Goal: Information Seeking & Learning: Learn about a topic

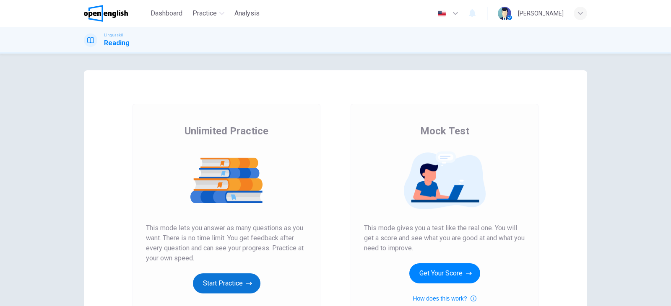
click at [224, 284] on button "Start Practice" at bounding box center [226, 284] width 67 height 20
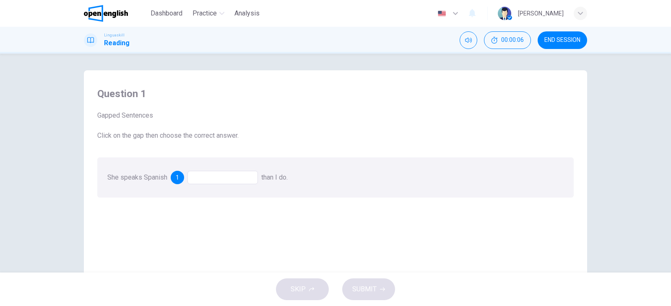
click at [203, 178] on div at bounding box center [222, 177] width 70 height 13
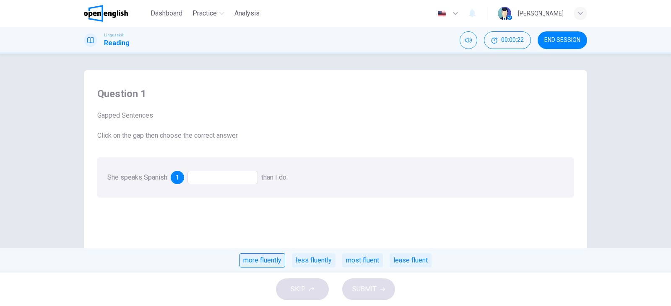
click at [260, 260] on div "more fluently" at bounding box center [262, 261] width 46 height 14
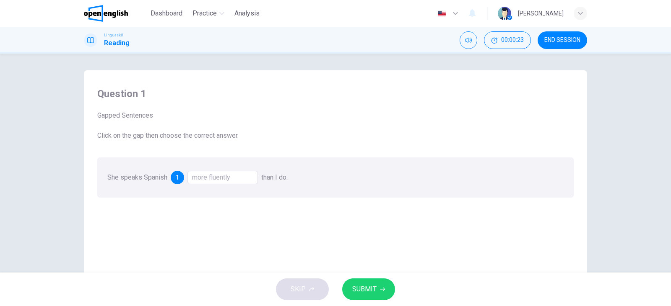
click at [364, 290] on span "SUBMIT" at bounding box center [364, 290] width 24 height 12
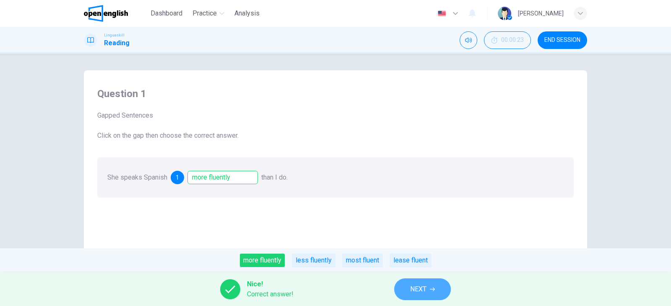
click at [415, 290] on span "NEXT" at bounding box center [418, 290] width 16 height 12
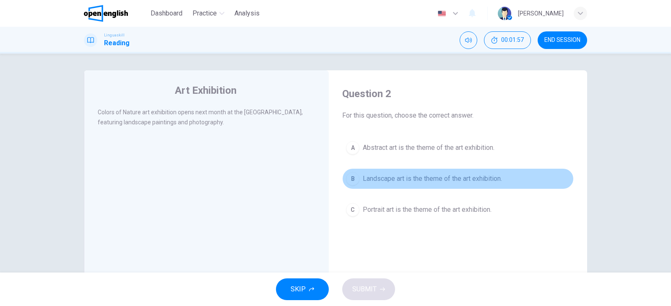
click at [472, 181] on span "Landscape art is the theme of the art exhibition." at bounding box center [432, 179] width 139 height 10
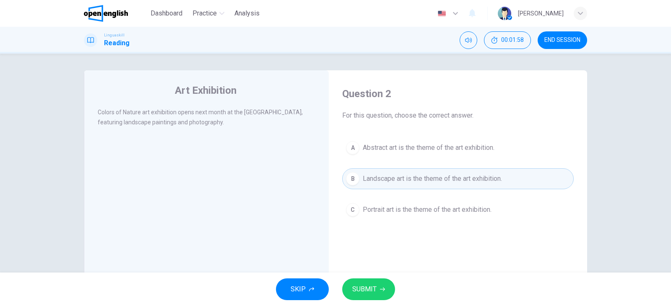
click at [353, 288] on span "SUBMIT" at bounding box center [364, 290] width 24 height 12
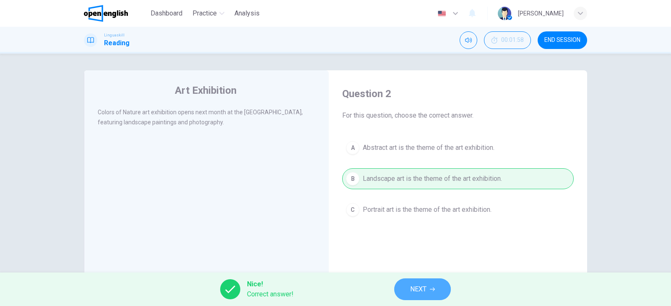
click at [415, 292] on span "NEXT" at bounding box center [418, 290] width 16 height 12
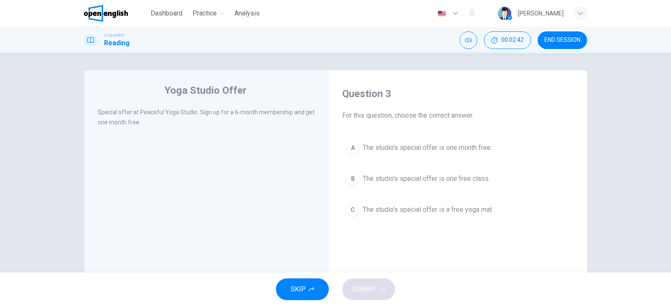
click at [442, 148] on span "The studio's special offer is one month free." at bounding box center [427, 148] width 129 height 10
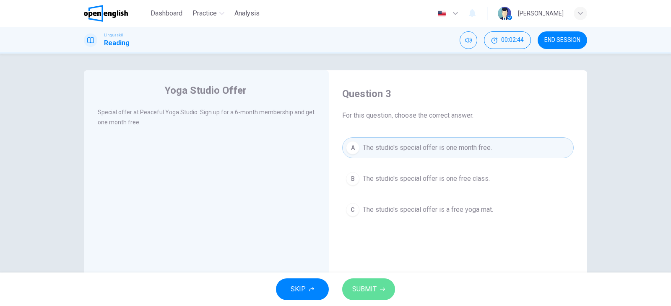
click at [370, 289] on span "SUBMIT" at bounding box center [364, 290] width 24 height 12
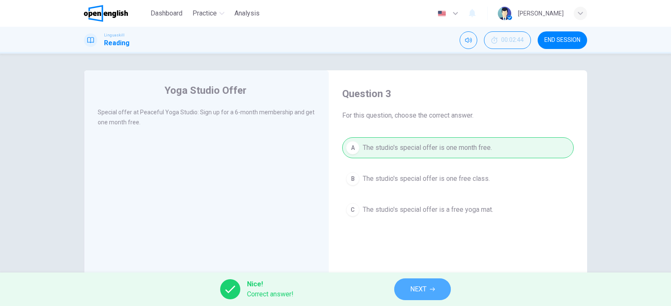
click at [419, 290] on span "NEXT" at bounding box center [418, 290] width 16 height 12
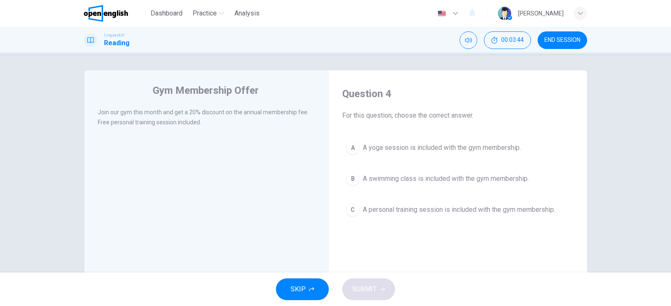
click at [462, 212] on span "A personal training session is included with the gym membership." at bounding box center [459, 210] width 192 height 10
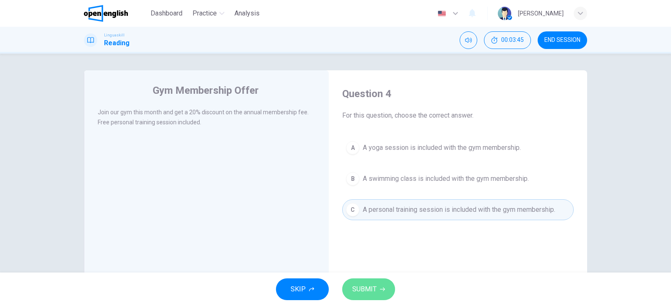
click at [366, 291] on span "SUBMIT" at bounding box center [364, 290] width 24 height 12
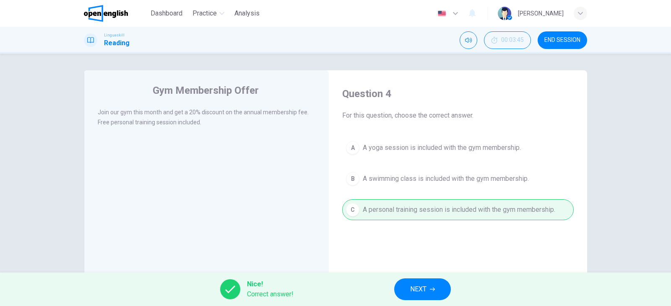
click at [423, 292] on span "NEXT" at bounding box center [418, 290] width 16 height 12
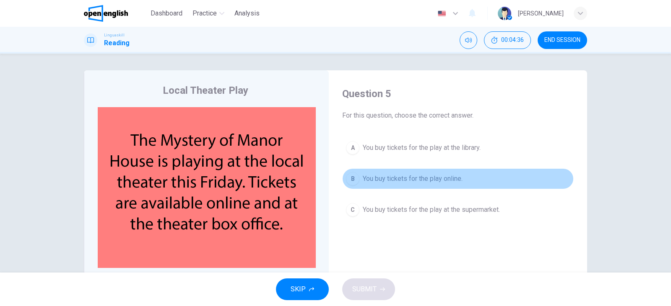
click at [453, 181] on span "You buy tickets for the play online." at bounding box center [413, 179] width 100 height 10
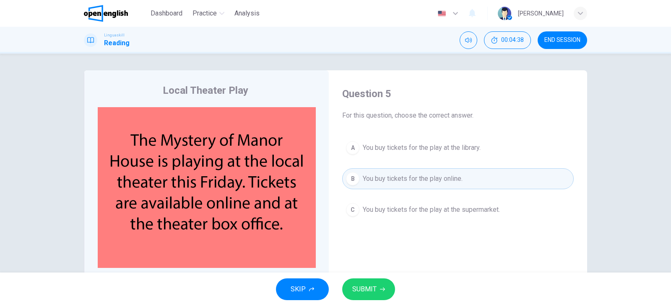
click at [357, 291] on span "SUBMIT" at bounding box center [364, 290] width 24 height 12
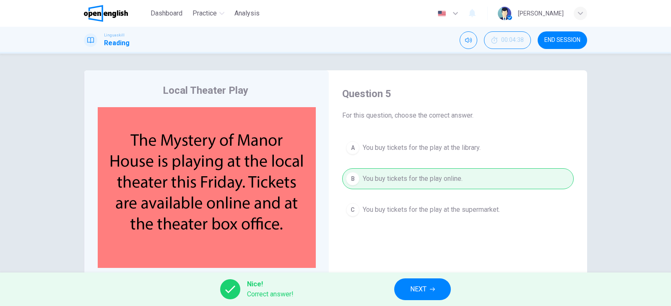
click at [425, 287] on span "NEXT" at bounding box center [418, 290] width 16 height 12
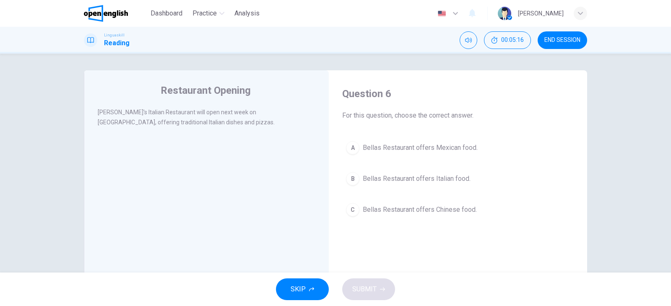
click at [445, 175] on span "Bellas Restaurant offers Italian food." at bounding box center [417, 179] width 108 height 10
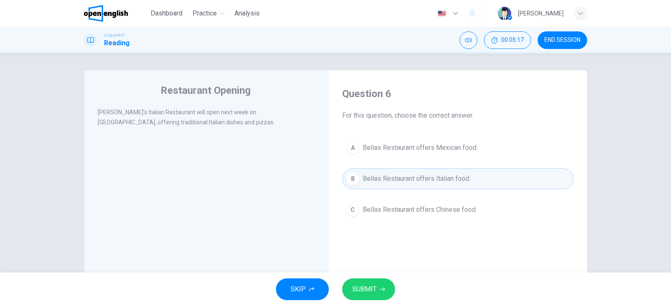
click at [374, 287] on span "SUBMIT" at bounding box center [364, 290] width 24 height 12
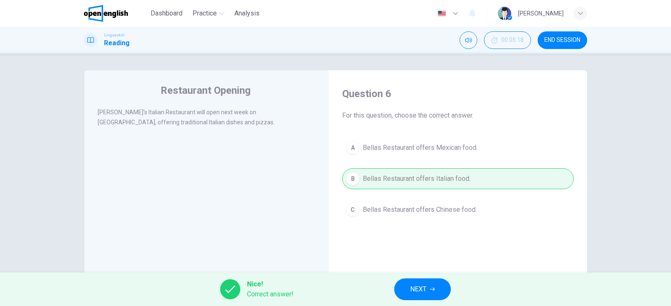
click at [431, 289] on icon "button" at bounding box center [432, 289] width 5 height 5
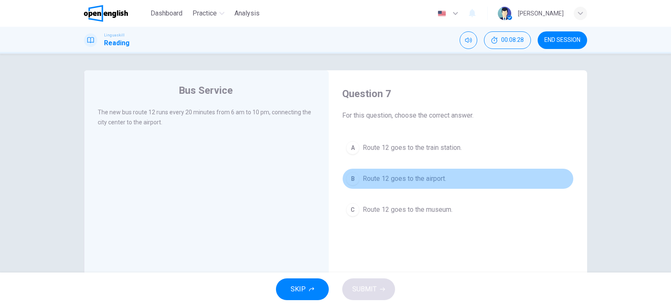
click at [428, 177] on span "Route 12 goes to the airport." at bounding box center [404, 179] width 83 height 10
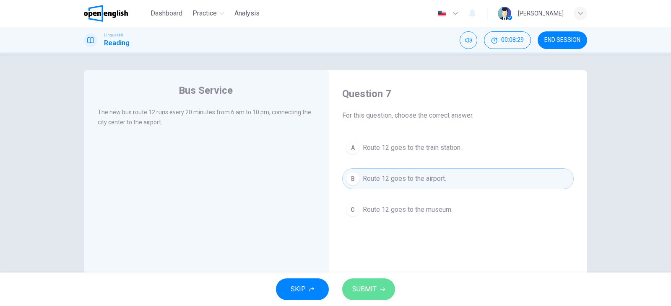
click at [387, 287] on button "SUBMIT" at bounding box center [368, 290] width 53 height 22
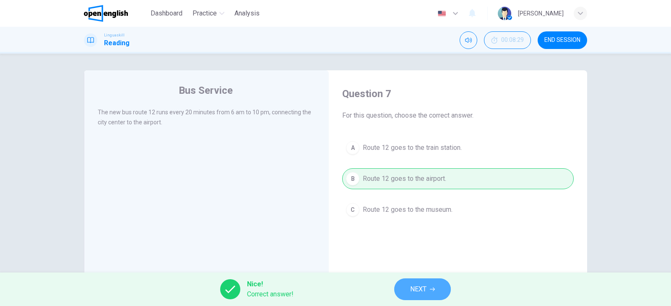
click at [415, 287] on span "NEXT" at bounding box center [418, 290] width 16 height 12
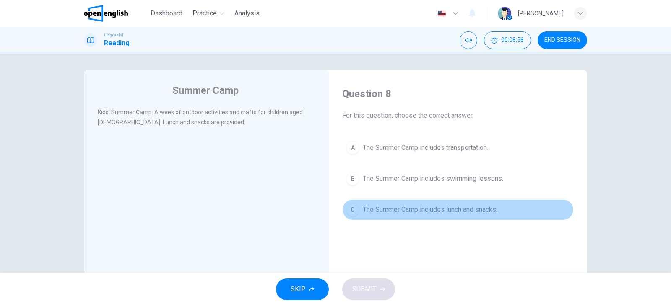
click at [444, 207] on span "The Summer Camp includes lunch and snacks." at bounding box center [430, 210] width 135 height 10
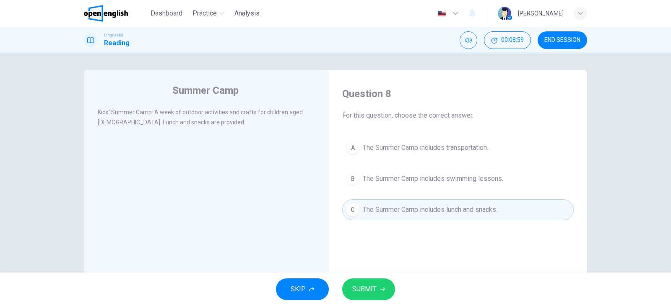
click at [370, 291] on span "SUBMIT" at bounding box center [364, 290] width 24 height 12
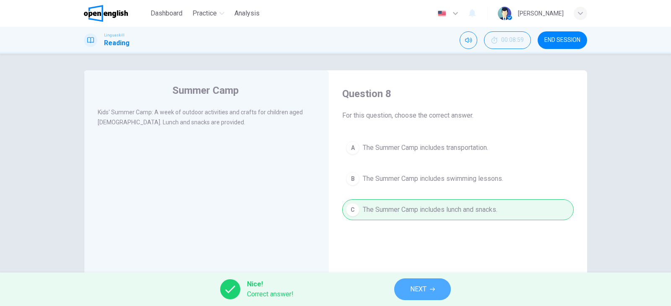
click at [413, 284] on span "NEXT" at bounding box center [418, 290] width 16 height 12
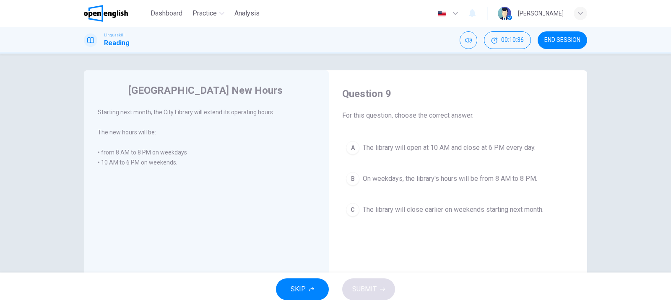
click at [499, 179] on span "On weekdays, the library's hours will be from 8 AM to 8 PM." at bounding box center [450, 179] width 174 height 10
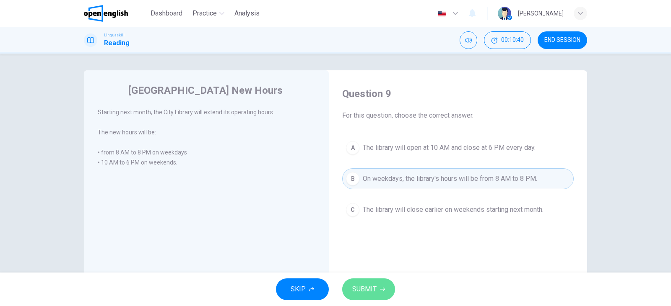
click at [376, 282] on button "SUBMIT" at bounding box center [368, 290] width 53 height 22
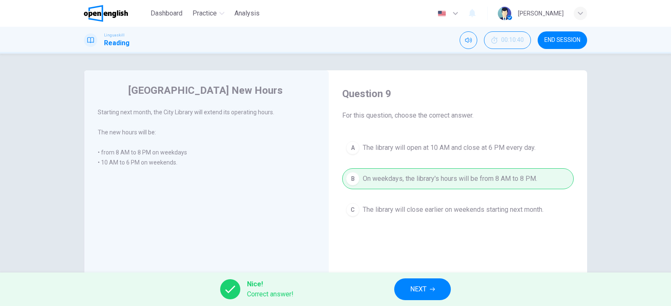
click at [423, 288] on span "NEXT" at bounding box center [418, 290] width 16 height 12
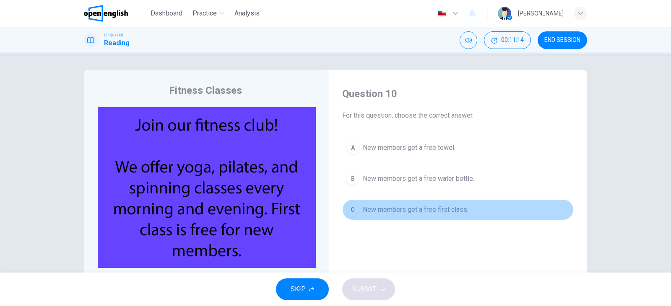
click at [436, 212] on span "New members get a free first class." at bounding box center [416, 210] width 106 height 10
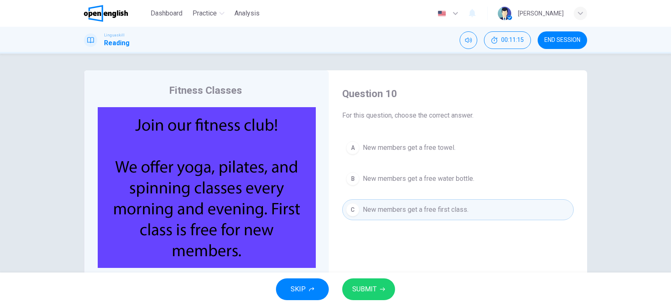
click at [378, 290] on button "SUBMIT" at bounding box center [368, 290] width 53 height 22
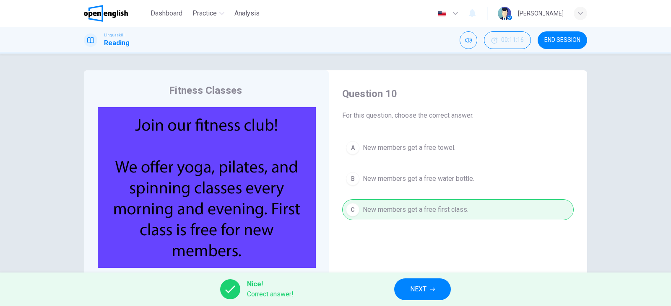
click at [422, 286] on span "NEXT" at bounding box center [418, 290] width 16 height 12
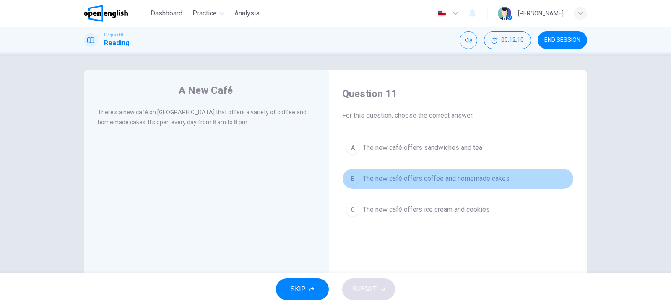
click at [478, 178] on span "The new café offers coffee and homemade cakes" at bounding box center [436, 179] width 147 height 10
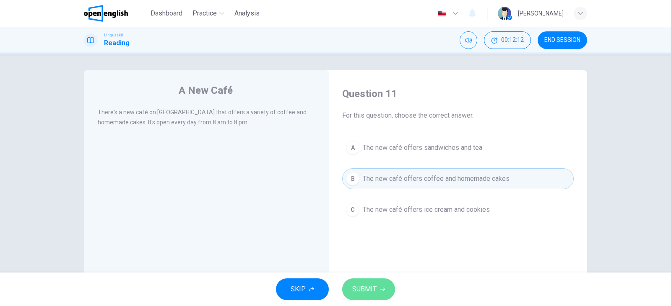
click at [388, 291] on button "SUBMIT" at bounding box center [368, 290] width 53 height 22
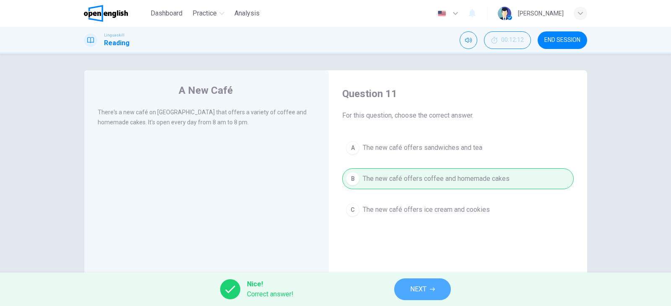
click at [401, 288] on button "NEXT" at bounding box center [422, 290] width 57 height 22
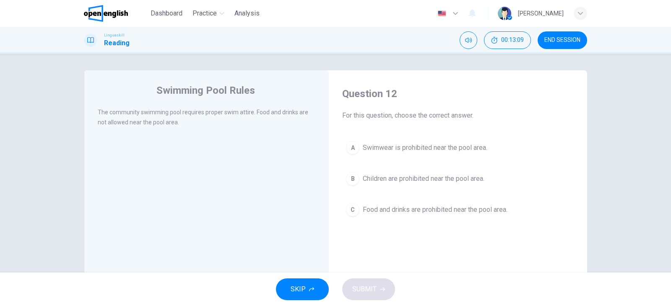
click at [412, 173] on div "A Swimwear is prohibited near the pool area. B Children are prohibited near the…" at bounding box center [457, 179] width 231 height 83
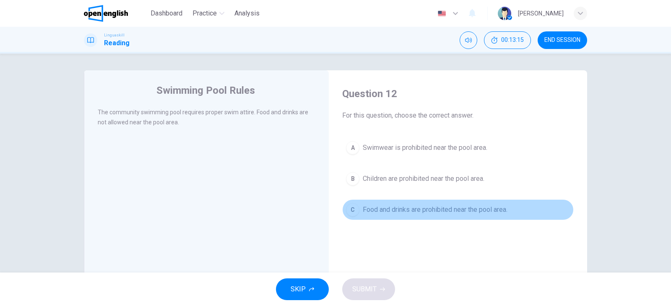
click at [402, 213] on span "Food and drinks are prohibited near the pool area." at bounding box center [435, 210] width 145 height 10
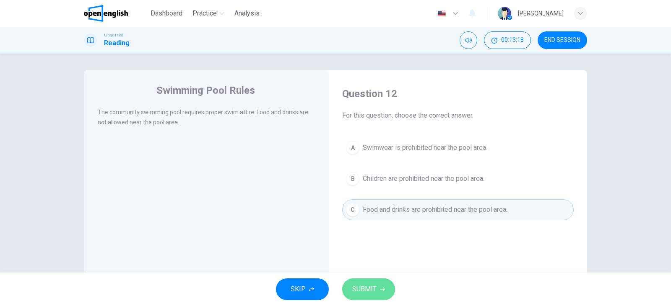
click at [359, 289] on span "SUBMIT" at bounding box center [364, 290] width 24 height 12
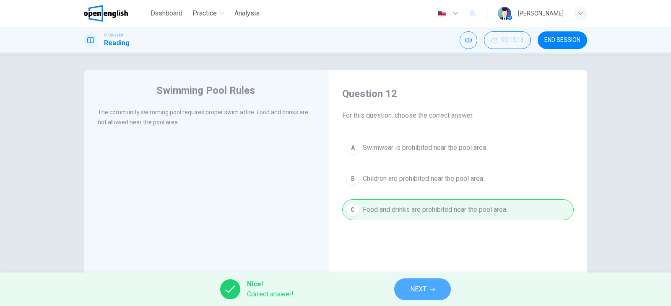
click at [419, 287] on span "NEXT" at bounding box center [418, 290] width 16 height 12
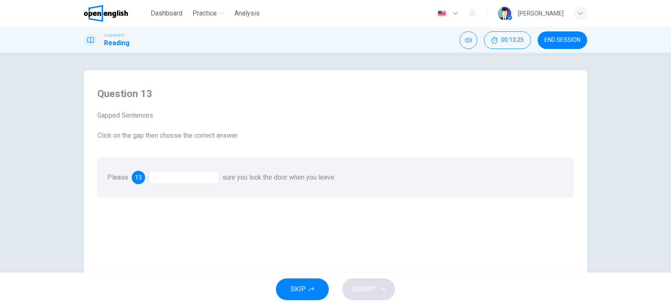
click at [169, 174] on div at bounding box center [183, 177] width 70 height 13
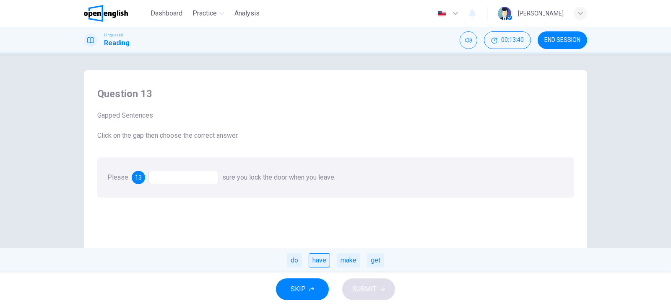
click at [321, 265] on div "have" at bounding box center [319, 261] width 21 height 14
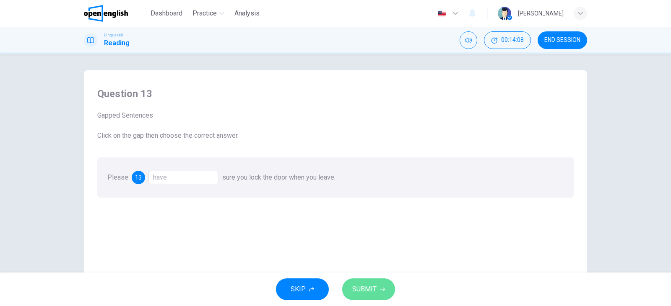
click at [373, 294] on span "SUBMIT" at bounding box center [364, 290] width 24 height 12
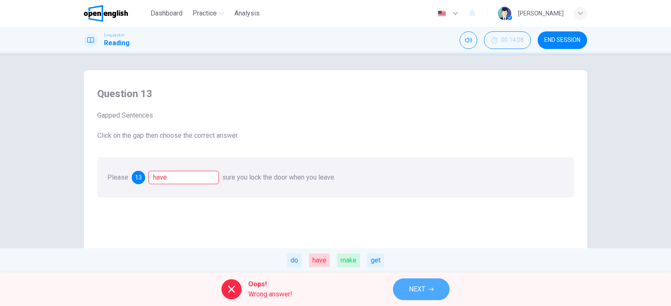
click at [403, 285] on button "NEXT" at bounding box center [421, 290] width 57 height 22
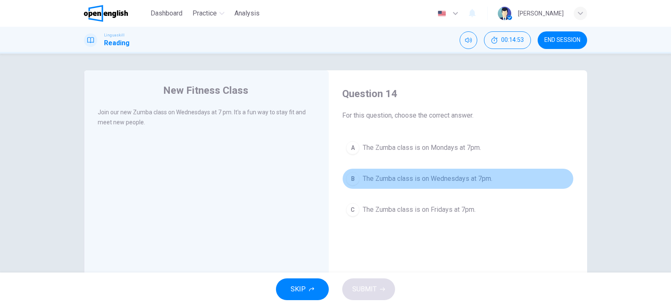
click at [423, 177] on span "The Zumba class is on Wednesdays at 7pm." at bounding box center [428, 179] width 130 height 10
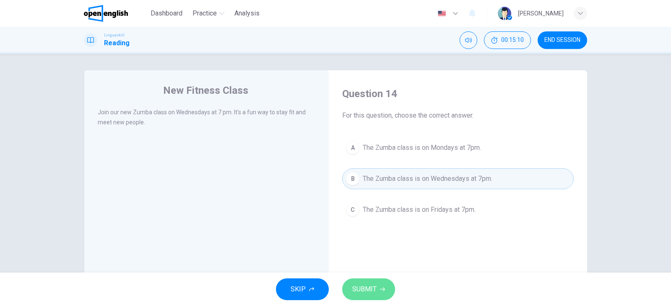
click at [367, 295] on span "SUBMIT" at bounding box center [364, 290] width 24 height 12
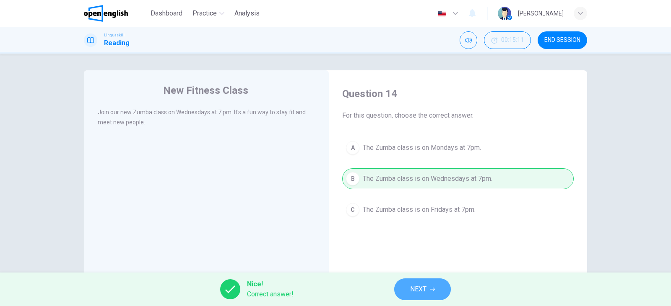
click at [428, 288] on button "NEXT" at bounding box center [422, 290] width 57 height 22
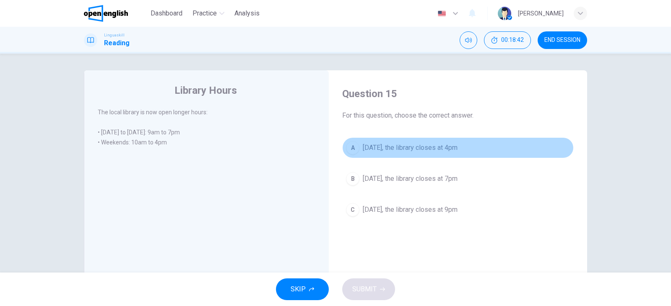
click at [457, 146] on span "[DATE], the library closes at 4pm" at bounding box center [410, 148] width 95 height 10
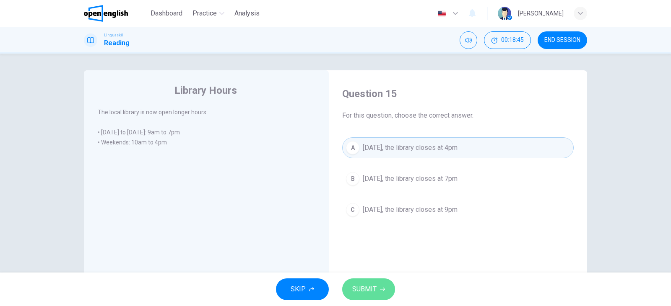
click at [374, 283] on button "SUBMIT" at bounding box center [368, 290] width 53 height 22
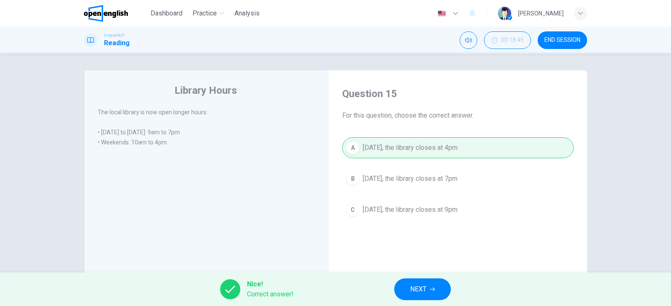
click at [417, 286] on span "NEXT" at bounding box center [418, 290] width 16 height 12
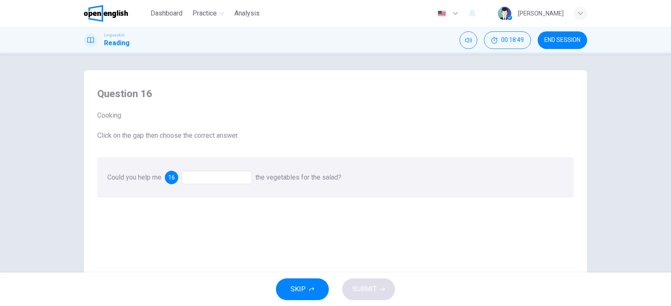
click at [224, 180] on div at bounding box center [217, 177] width 70 height 13
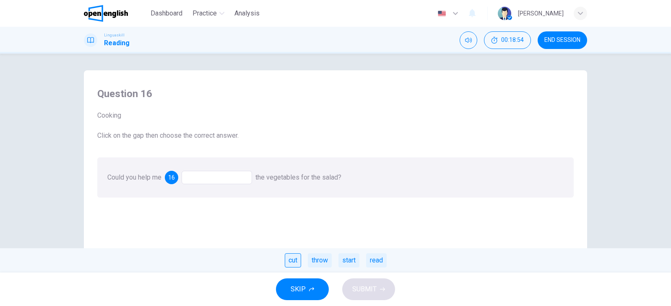
click at [295, 260] on div "cut" at bounding box center [293, 261] width 16 height 14
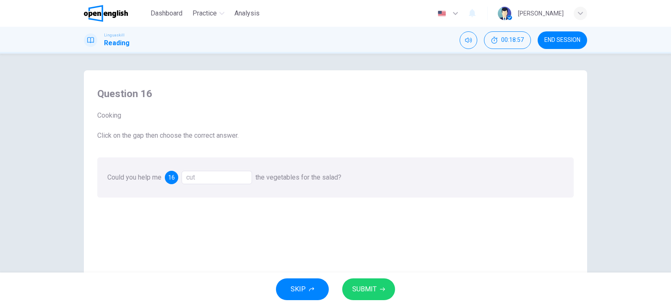
click at [338, 289] on div "SKIP SUBMIT" at bounding box center [335, 290] width 671 height 34
click at [362, 286] on span "SUBMIT" at bounding box center [364, 290] width 24 height 12
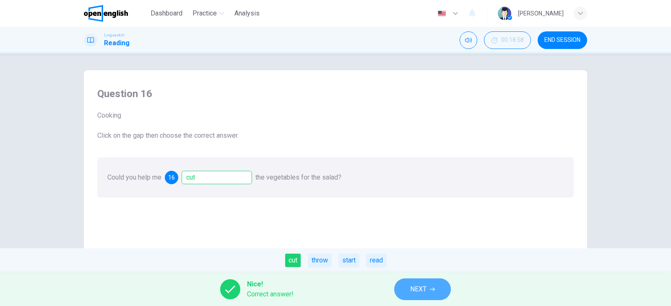
click at [415, 287] on span "NEXT" at bounding box center [418, 290] width 16 height 12
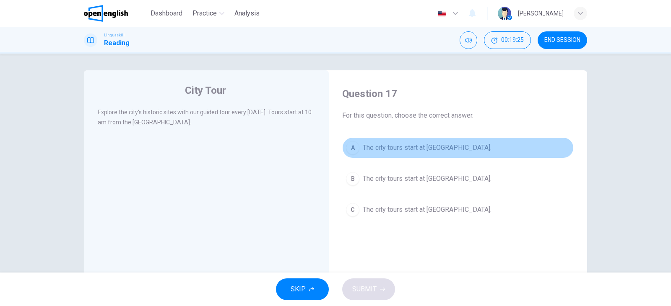
click at [451, 148] on span "The city tours start at [GEOGRAPHIC_DATA]." at bounding box center [427, 148] width 129 height 10
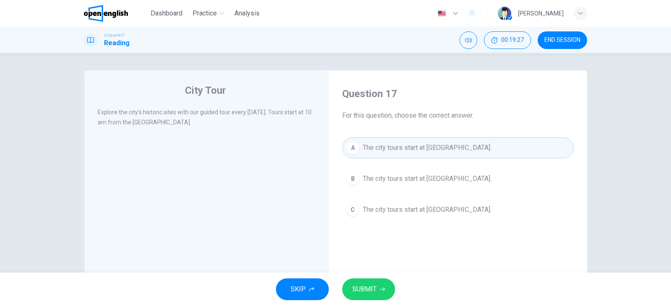
click at [363, 285] on span "SUBMIT" at bounding box center [364, 290] width 24 height 12
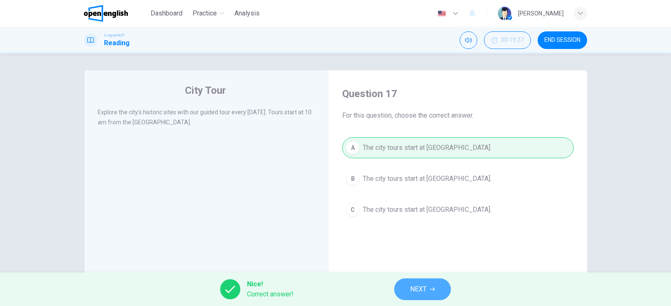
click at [414, 287] on span "NEXT" at bounding box center [418, 290] width 16 height 12
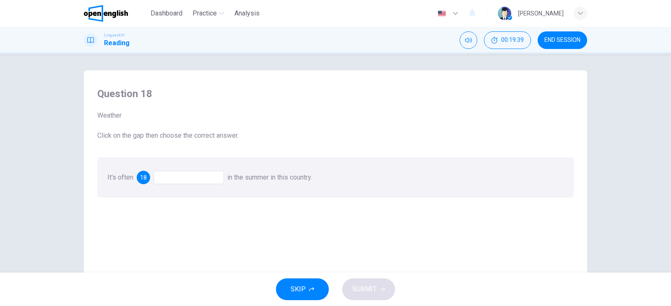
click at [183, 178] on div at bounding box center [188, 177] width 70 height 13
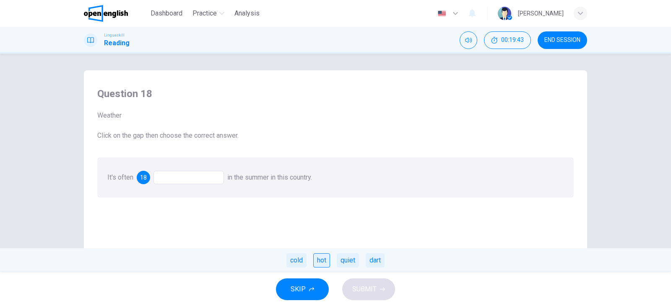
click at [321, 264] on div "hot" at bounding box center [321, 261] width 17 height 14
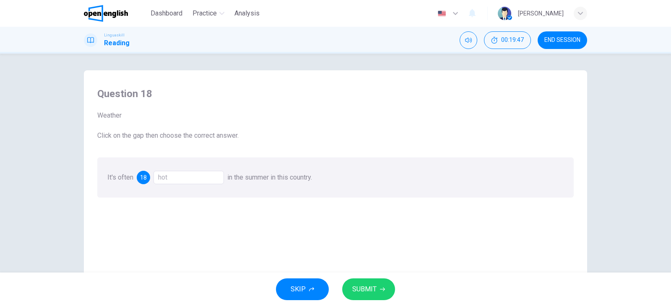
click at [367, 290] on span "SUBMIT" at bounding box center [364, 290] width 24 height 12
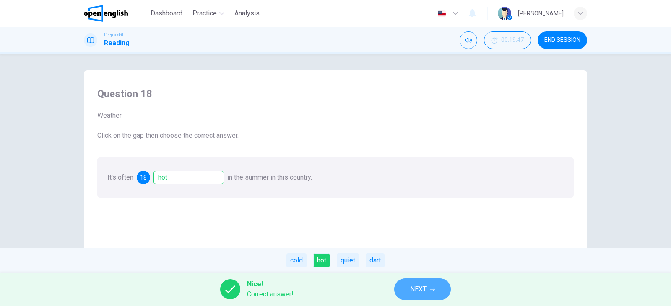
click at [412, 288] on span "NEXT" at bounding box center [418, 290] width 16 height 12
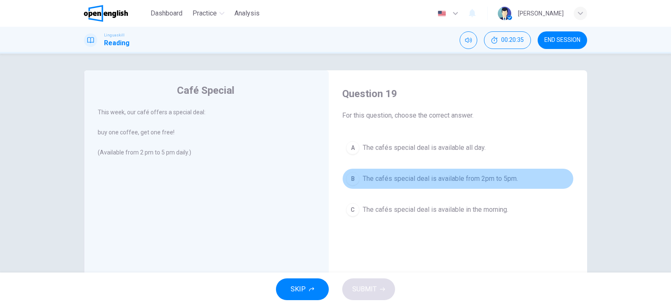
click at [482, 178] on span "The cafés special deal is available from 2pm to 5pm." at bounding box center [440, 179] width 155 height 10
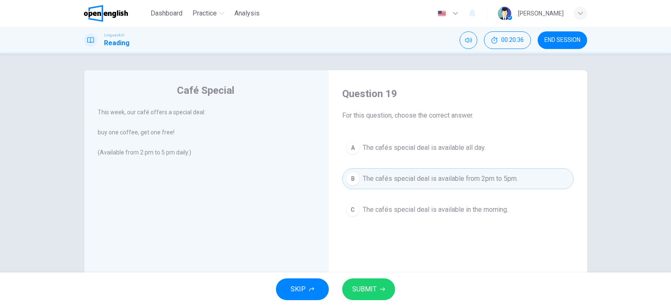
click at [370, 287] on span "SUBMIT" at bounding box center [364, 290] width 24 height 12
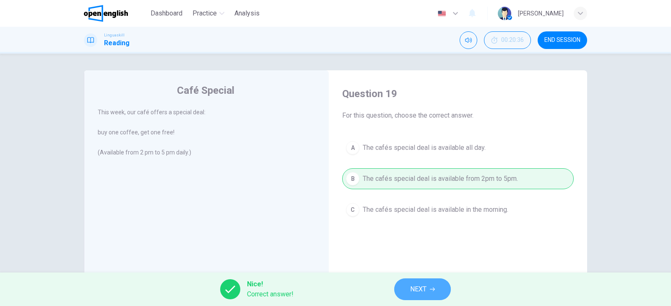
click at [426, 288] on span "NEXT" at bounding box center [418, 290] width 16 height 12
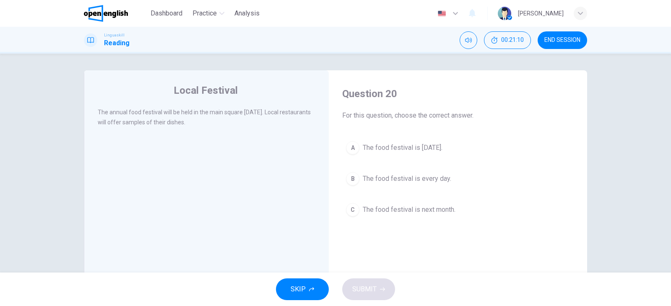
click at [429, 148] on span "The food festival is [DATE]." at bounding box center [403, 148] width 80 height 10
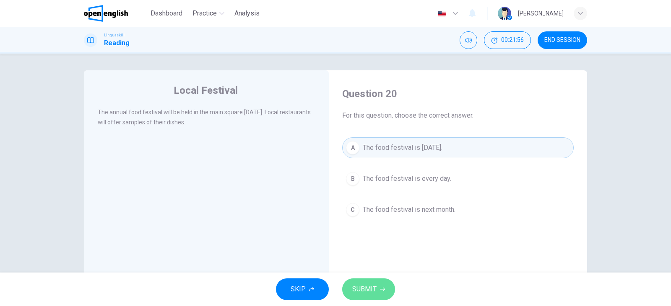
click at [378, 290] on button "SUBMIT" at bounding box center [368, 290] width 53 height 22
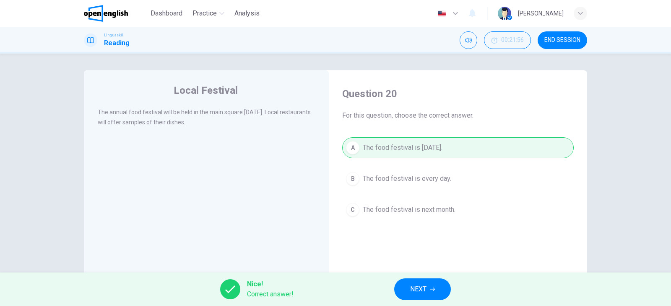
click at [411, 290] on span "NEXT" at bounding box center [418, 290] width 16 height 12
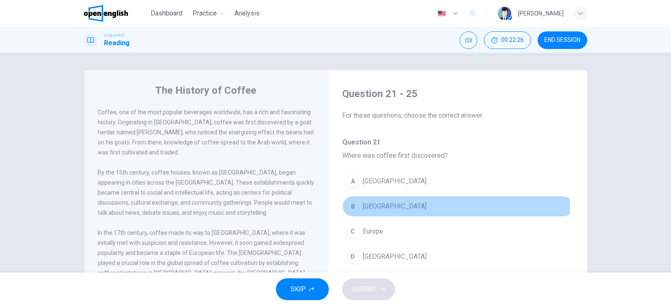
click at [364, 207] on span "[GEOGRAPHIC_DATA]" at bounding box center [395, 207] width 64 height 10
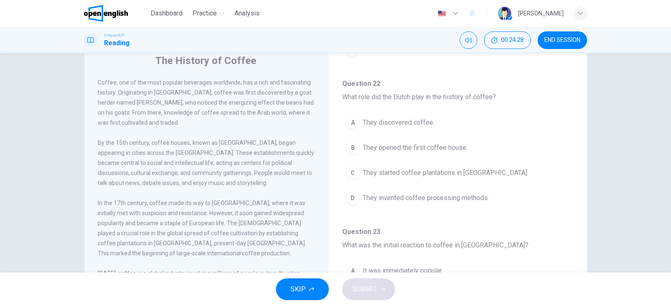
scroll to position [106, 0]
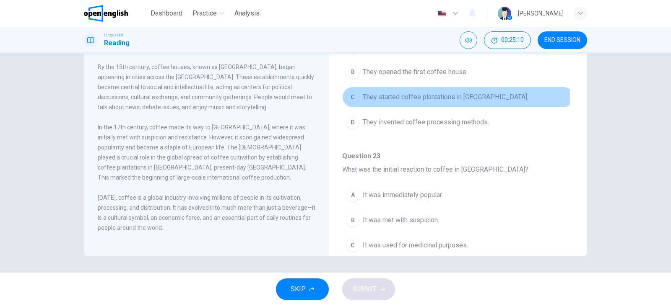
click at [436, 97] on span "They started coffee plantations in [GEOGRAPHIC_DATA]." at bounding box center [446, 97] width 166 height 10
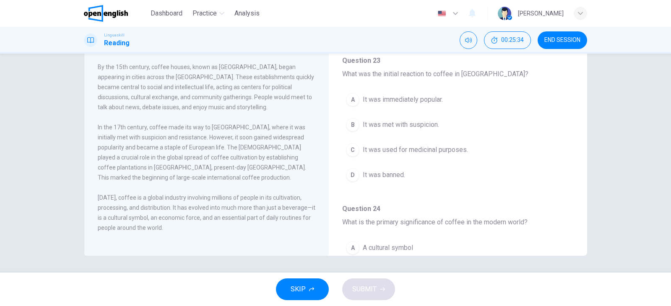
scroll to position [267, 0]
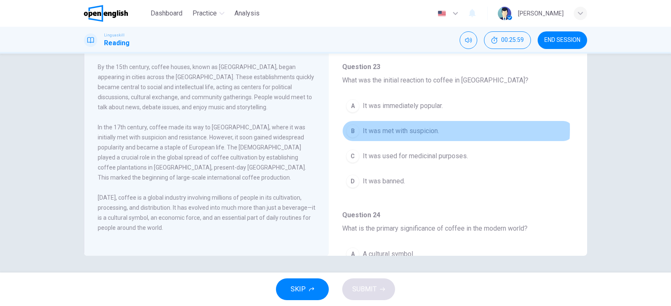
click at [412, 130] on span "It was met with suspicion." at bounding box center [401, 131] width 76 height 10
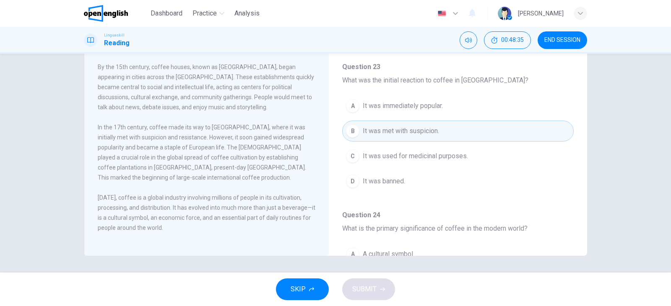
click at [379, 288] on div "SKIP SUBMIT" at bounding box center [335, 290] width 671 height 34
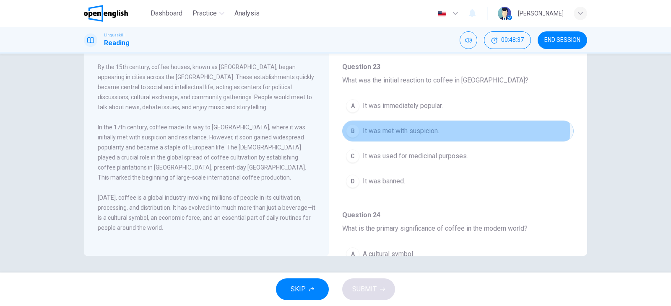
click at [384, 131] on span "It was met with suspicion." at bounding box center [401, 131] width 76 height 10
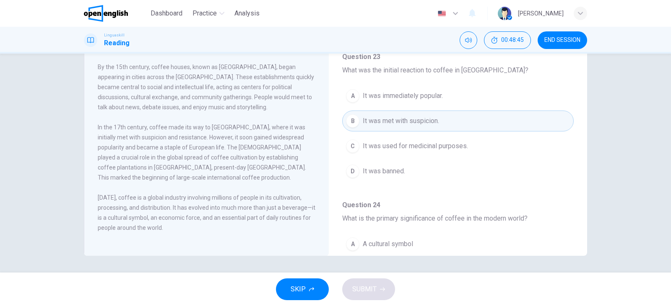
scroll to position [273, 0]
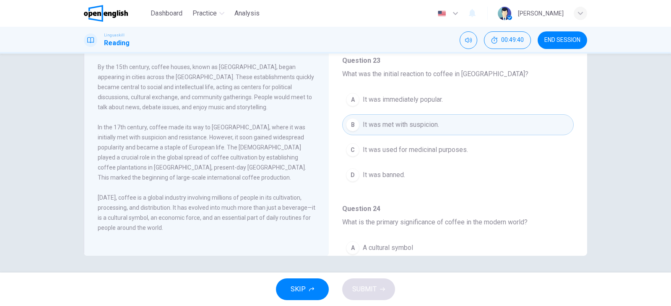
click at [398, 98] on span "It was immediately popular." at bounding box center [403, 100] width 80 height 10
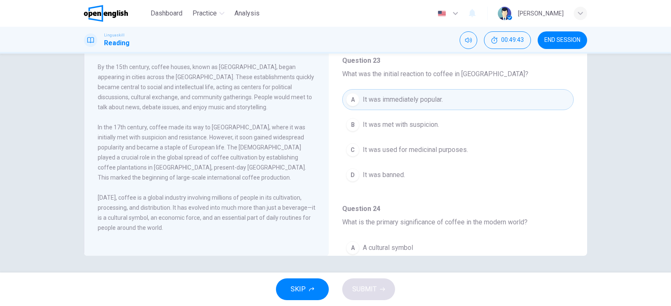
drag, startPoint x: 574, startPoint y: 152, endPoint x: 577, endPoint y: 183, distance: 30.8
click at [577, 184] on div "Question 21 - 25 For these questions, choose the correct answer. Question 21 Wh…" at bounding box center [457, 114] width 245 height 283
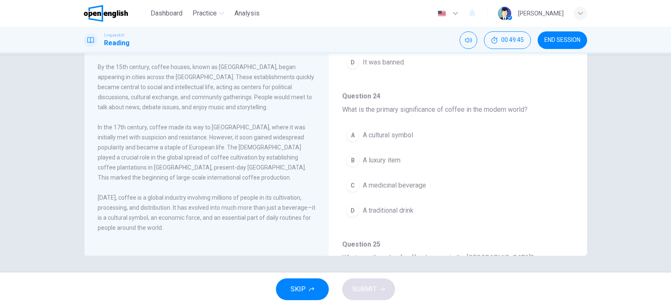
scroll to position [388, 0]
click at [403, 135] on span "A cultural symbol" at bounding box center [388, 133] width 50 height 10
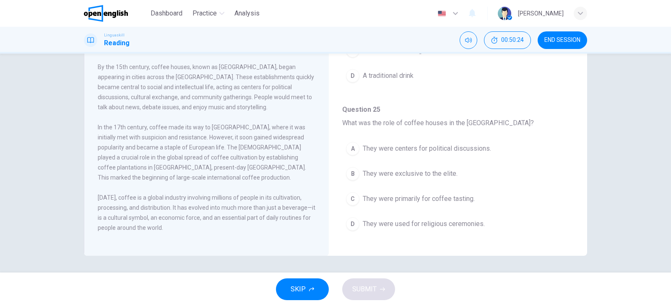
scroll to position [524, 0]
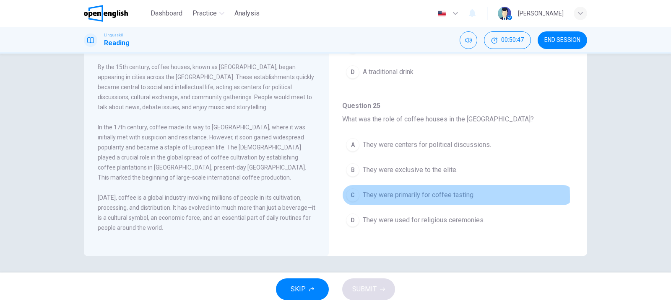
click at [381, 197] on span "They were primarily for coffee tasting." at bounding box center [419, 195] width 112 height 10
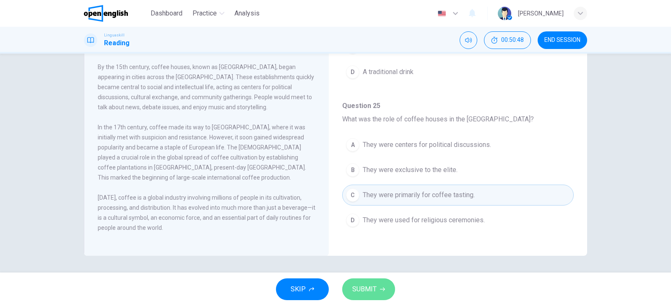
click at [377, 289] on button "SUBMIT" at bounding box center [368, 290] width 53 height 22
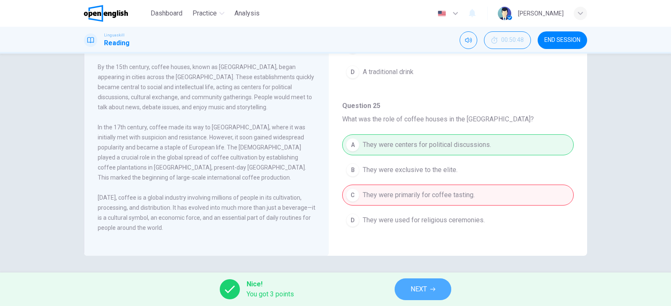
click at [433, 287] on button "NEXT" at bounding box center [422, 290] width 57 height 22
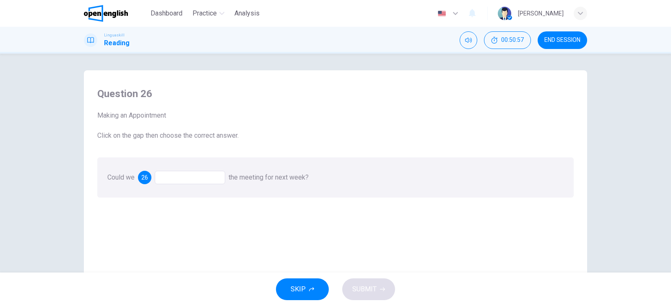
click at [206, 180] on div at bounding box center [190, 177] width 70 height 13
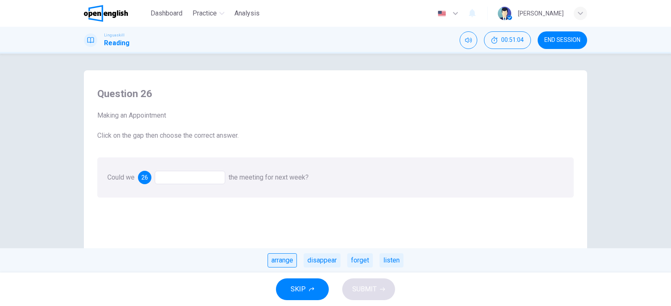
click at [283, 264] on div "arrange" at bounding box center [281, 261] width 29 height 14
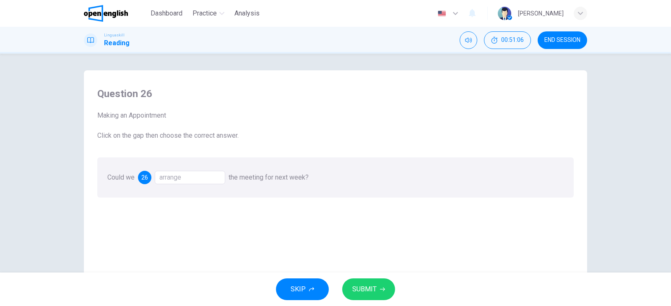
click at [358, 287] on span "SUBMIT" at bounding box center [364, 290] width 24 height 12
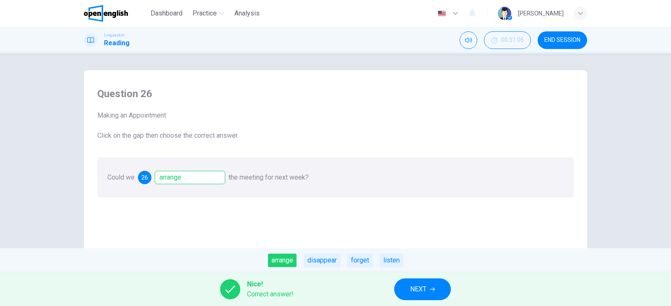
click at [416, 288] on span "NEXT" at bounding box center [418, 290] width 16 height 12
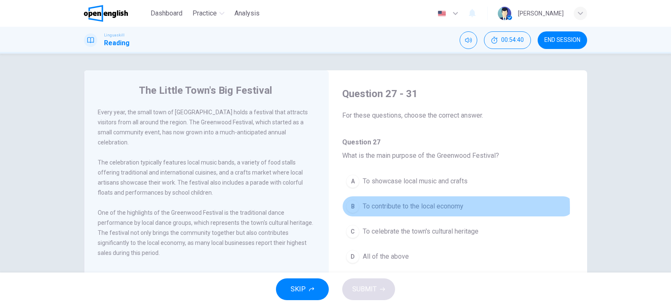
click at [408, 208] on span "To contribute to the local economy" at bounding box center [413, 207] width 101 height 10
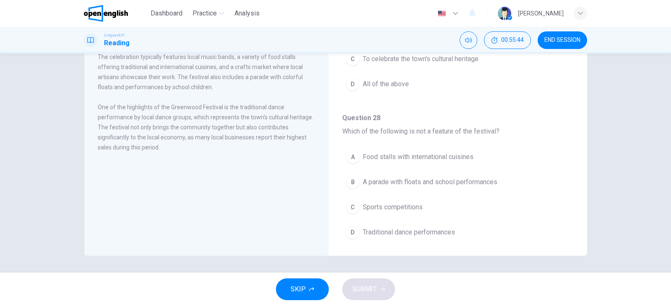
scroll to position [78, 0]
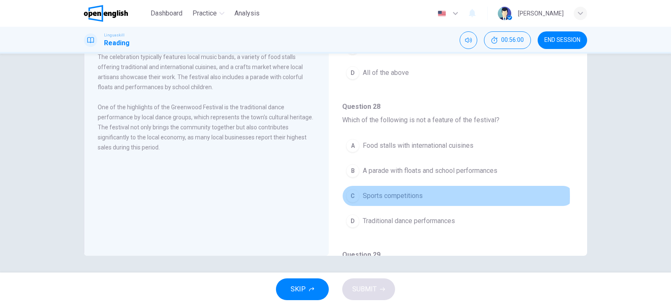
click at [410, 197] on span "Sports competitions" at bounding box center [393, 196] width 60 height 10
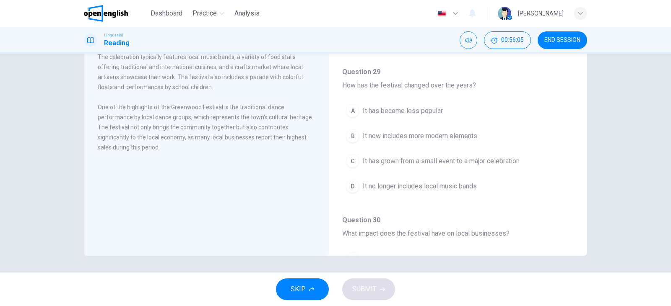
scroll to position [265, 0]
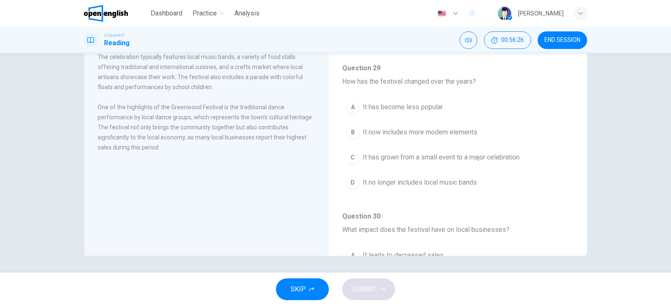
click at [448, 158] on span "It has grown from a small event to a major celebration" at bounding box center [441, 158] width 157 height 10
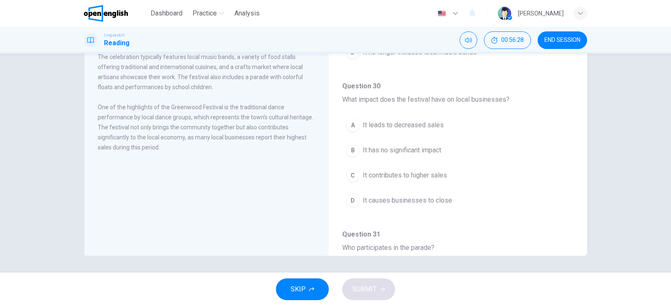
scroll to position [398, 0]
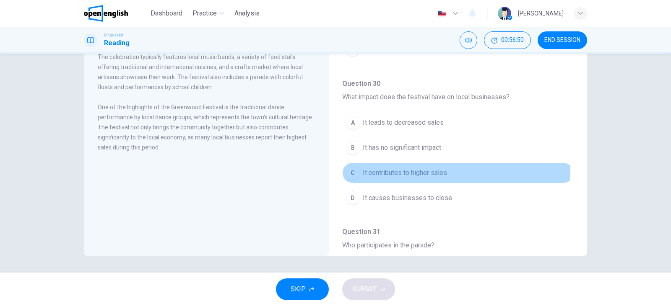
click at [432, 170] on span "It contributes to higher sales" at bounding box center [405, 173] width 84 height 10
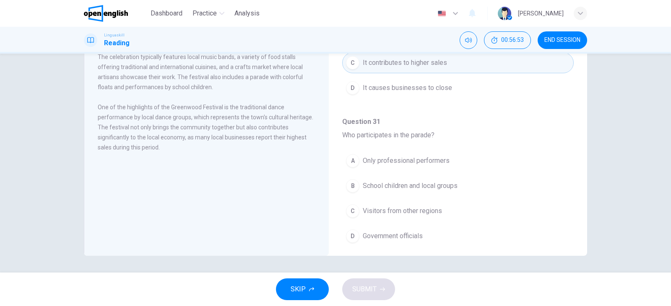
scroll to position [524, 0]
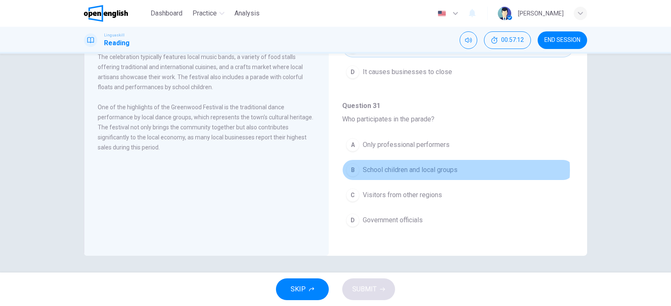
click at [452, 170] on span "School children and local groups" at bounding box center [410, 170] width 95 height 10
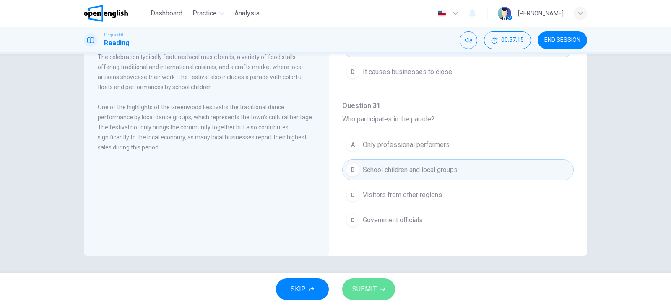
click at [380, 290] on icon "button" at bounding box center [382, 289] width 5 height 5
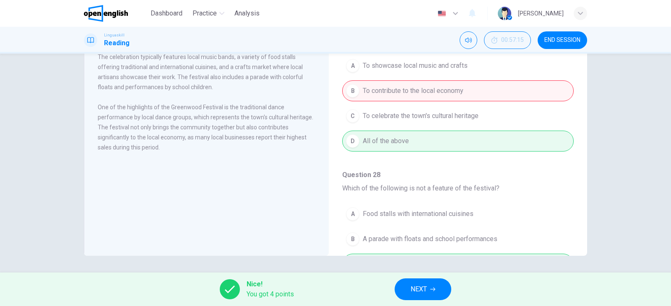
scroll to position [11, 0]
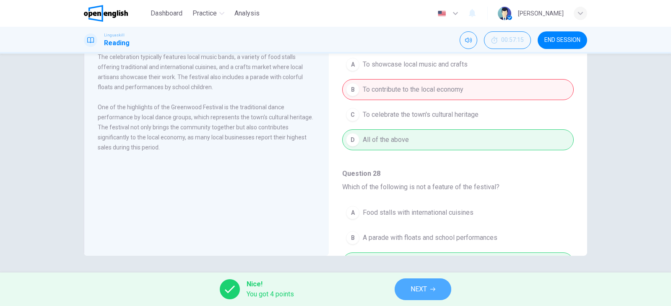
click at [423, 291] on span "NEXT" at bounding box center [418, 290] width 16 height 12
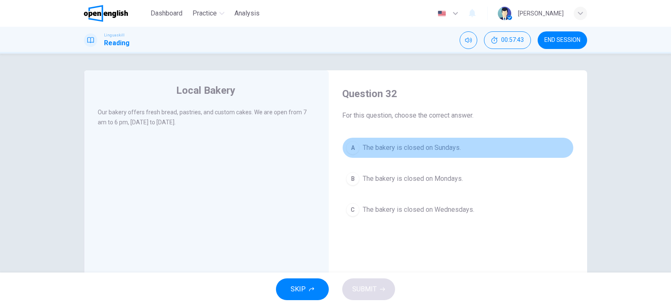
click at [439, 148] on span "The bakery is closed on Sundays." at bounding box center [412, 148] width 98 height 10
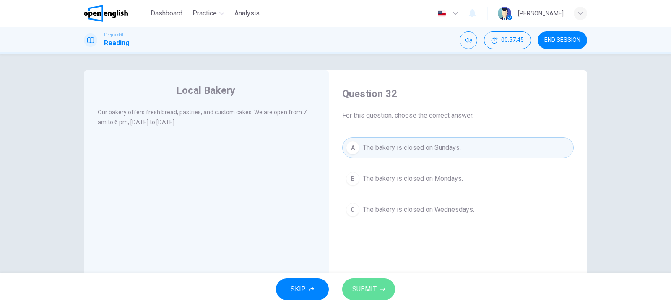
click at [370, 288] on span "SUBMIT" at bounding box center [364, 290] width 24 height 12
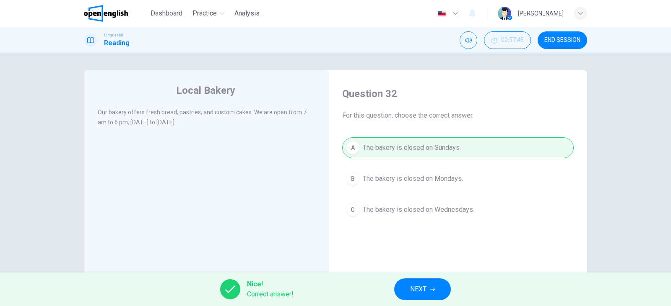
click at [420, 290] on span "NEXT" at bounding box center [418, 290] width 16 height 12
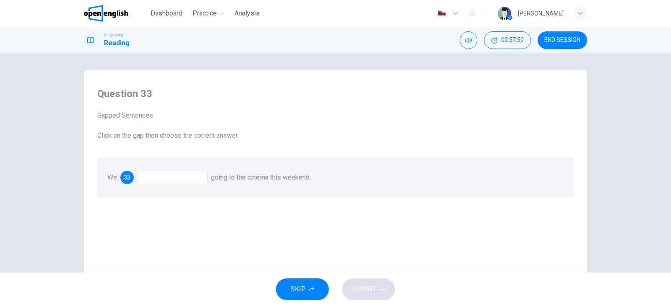
click at [156, 178] on div at bounding box center [172, 177] width 70 height 13
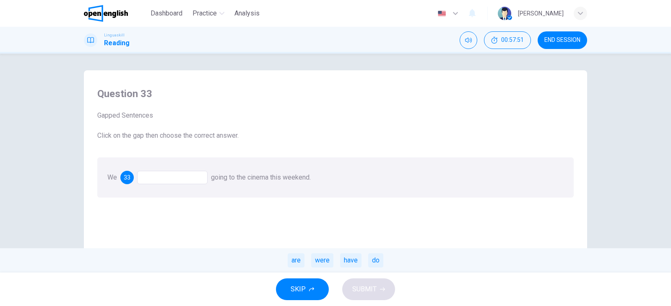
click at [295, 262] on div "are" at bounding box center [296, 261] width 17 height 14
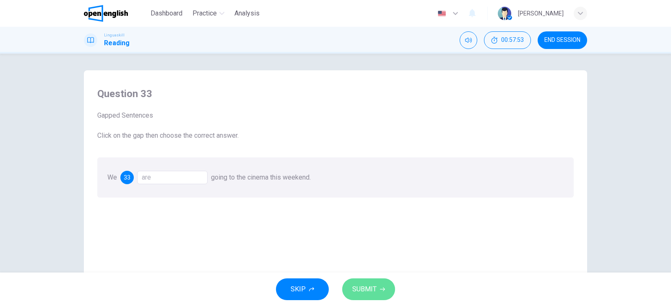
click at [367, 288] on span "SUBMIT" at bounding box center [364, 290] width 24 height 12
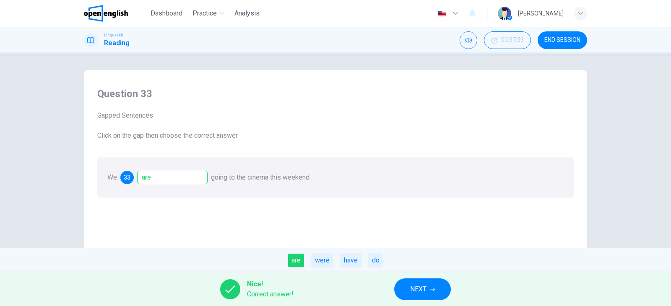
click at [410, 288] on span "NEXT" at bounding box center [418, 290] width 16 height 12
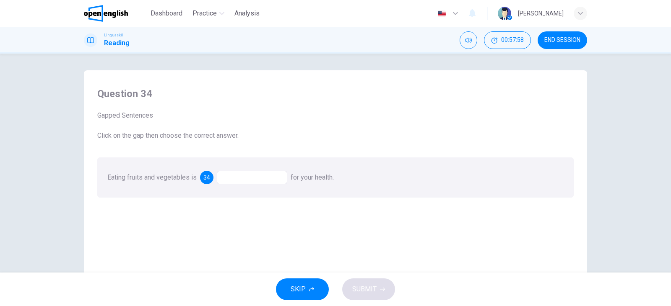
click at [243, 178] on div at bounding box center [252, 177] width 70 height 13
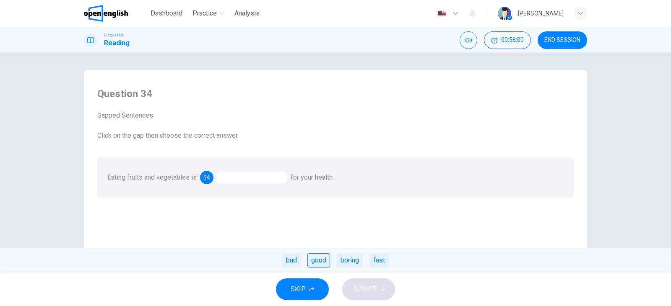
click at [322, 264] on div "good" at bounding box center [318, 261] width 23 height 14
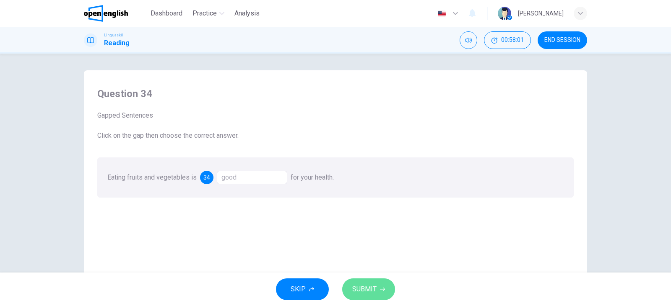
click at [369, 294] on span "SUBMIT" at bounding box center [364, 290] width 24 height 12
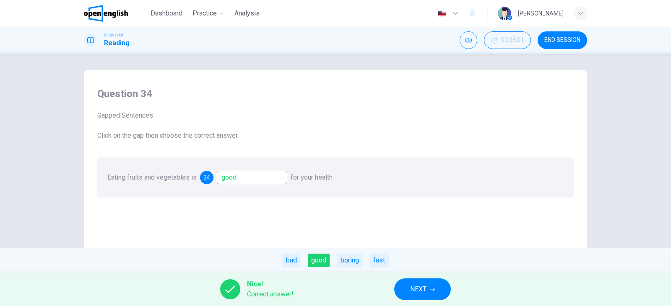
click at [416, 291] on span "NEXT" at bounding box center [418, 290] width 16 height 12
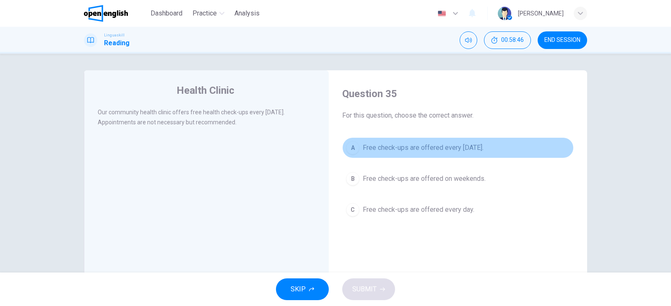
click at [479, 147] on span "Free check-ups are offered every [DATE]." at bounding box center [423, 148] width 121 height 10
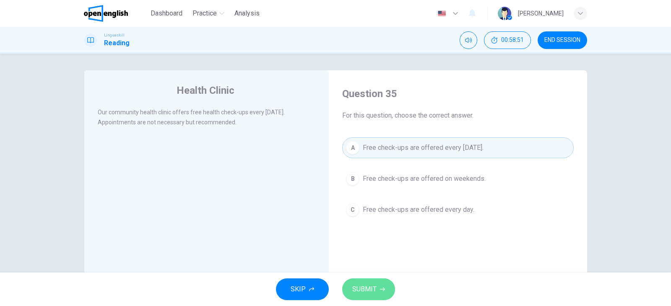
click at [357, 285] on span "SUBMIT" at bounding box center [364, 290] width 24 height 12
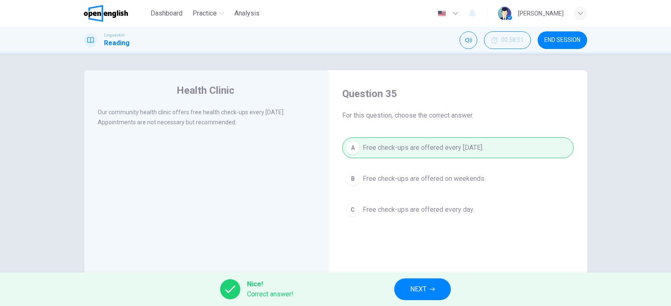
click at [434, 289] on icon "button" at bounding box center [432, 289] width 5 height 5
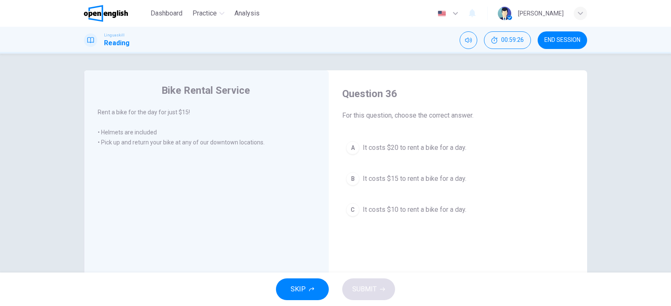
click at [393, 179] on span "It costs $15 to rent a bike for a day." at bounding box center [415, 179] width 104 height 10
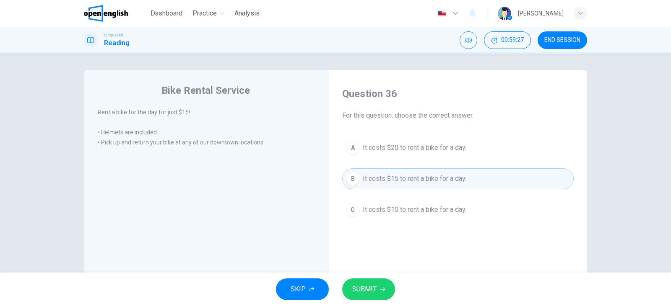
click at [363, 293] on span "SUBMIT" at bounding box center [364, 290] width 24 height 12
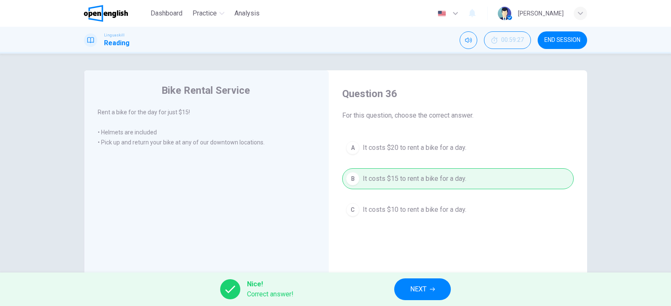
click at [415, 284] on span "NEXT" at bounding box center [418, 290] width 16 height 12
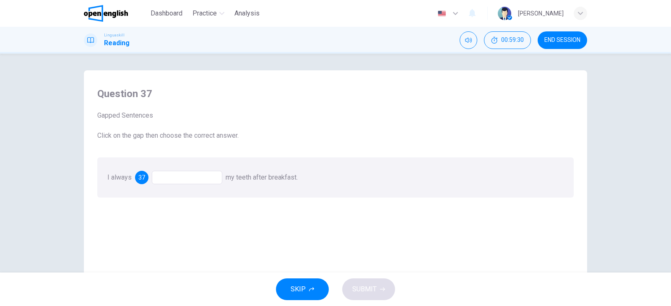
click at [197, 176] on div at bounding box center [187, 177] width 70 height 13
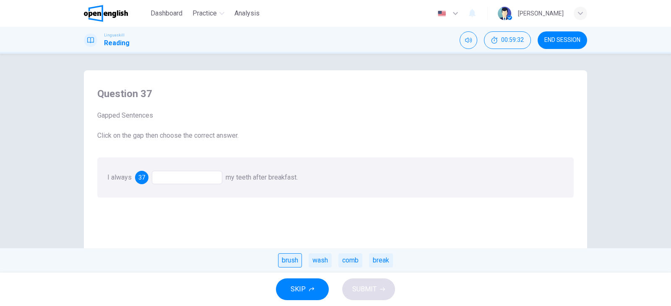
click at [285, 264] on div "brush" at bounding box center [290, 261] width 24 height 14
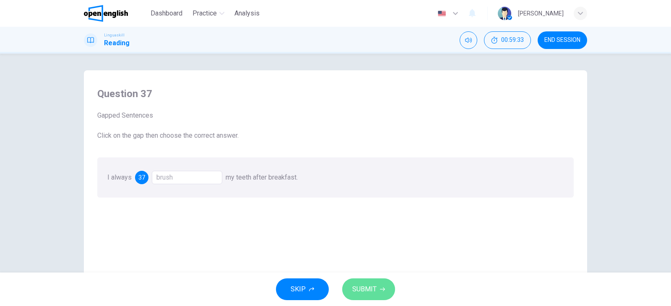
click at [357, 292] on span "SUBMIT" at bounding box center [364, 290] width 24 height 12
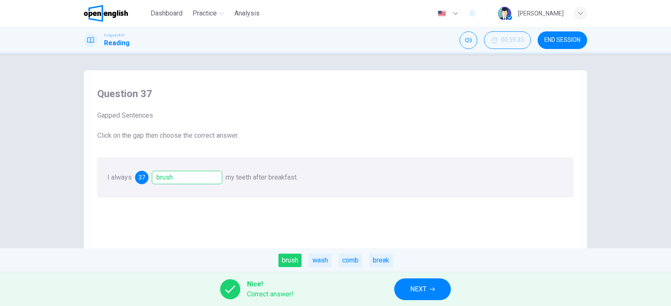
click at [402, 290] on button "NEXT" at bounding box center [422, 290] width 57 height 22
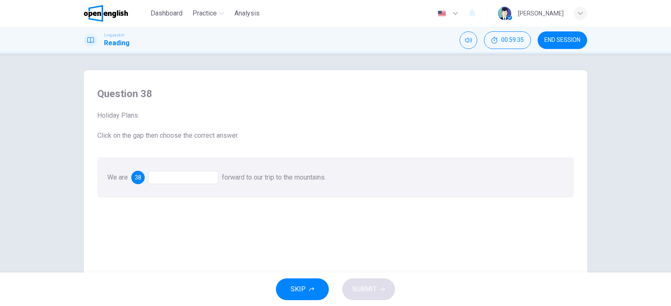
click at [167, 174] on div at bounding box center [183, 177] width 70 height 13
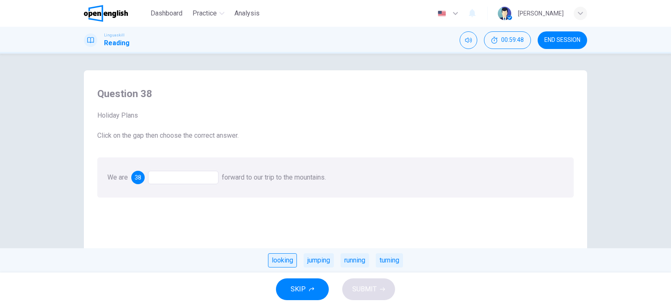
click at [279, 264] on div "looking" at bounding box center [282, 261] width 29 height 14
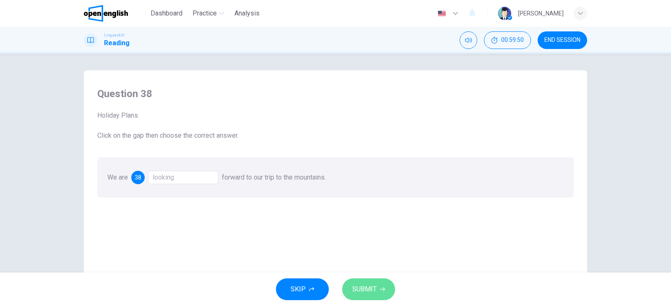
click at [371, 288] on span "SUBMIT" at bounding box center [364, 290] width 24 height 12
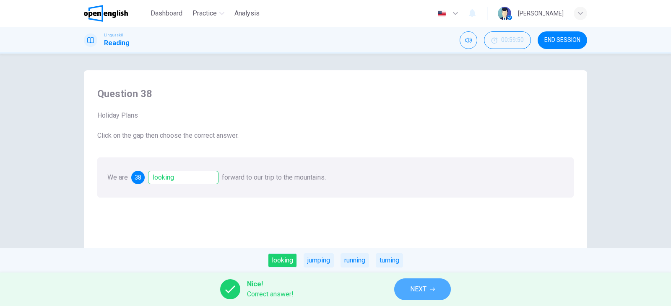
click at [405, 289] on button "NEXT" at bounding box center [422, 290] width 57 height 22
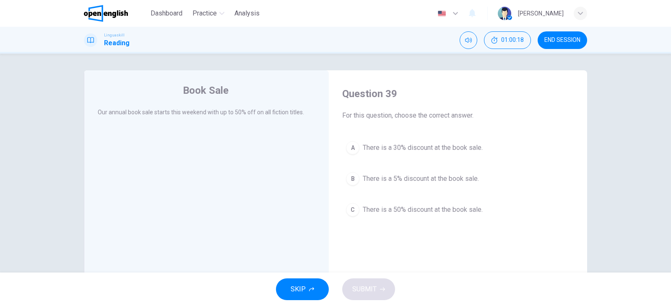
click at [440, 212] on span "There is a 50% discount at the book sale." at bounding box center [423, 210] width 120 height 10
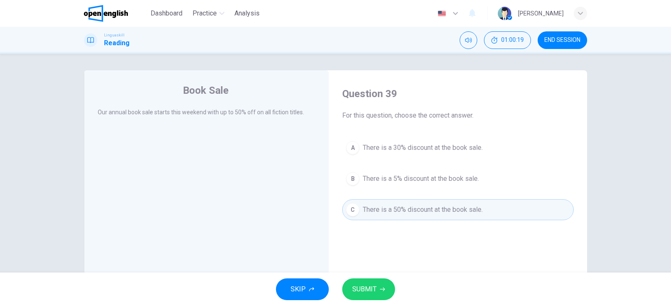
click at [358, 285] on span "SUBMIT" at bounding box center [364, 290] width 24 height 12
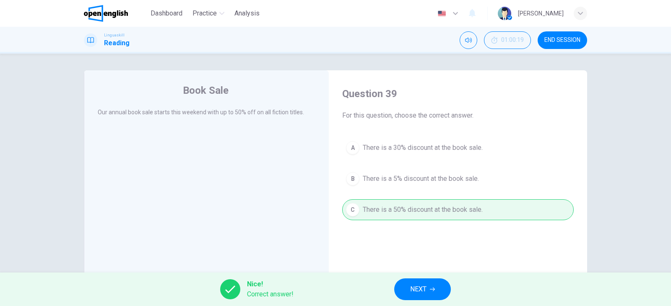
click at [435, 286] on button "NEXT" at bounding box center [422, 290] width 57 height 22
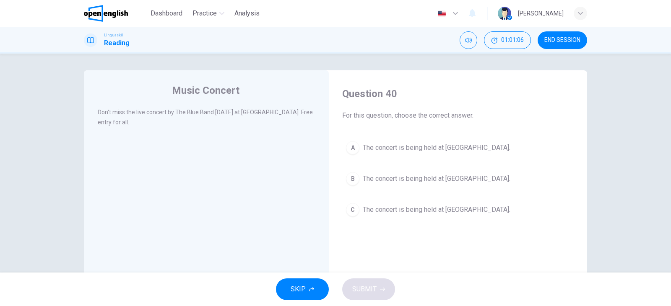
click at [431, 210] on span "The concert is being held at [GEOGRAPHIC_DATA]." at bounding box center [437, 210] width 148 height 10
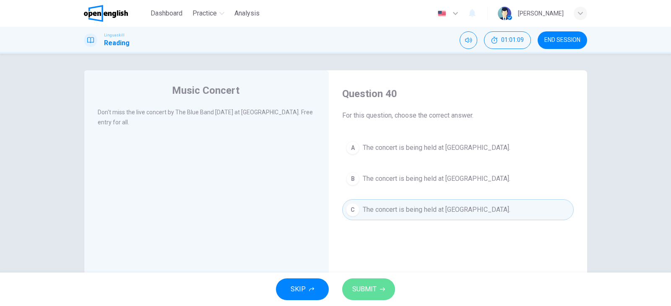
click at [371, 287] on span "SUBMIT" at bounding box center [364, 290] width 24 height 12
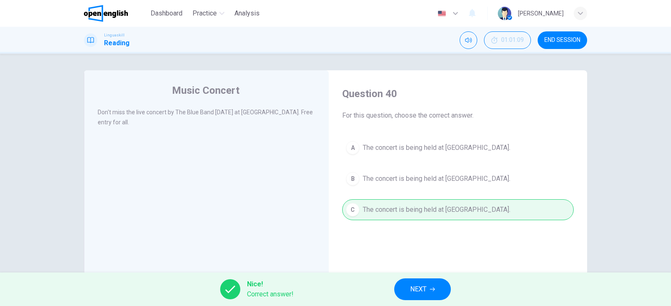
click at [421, 291] on span "NEXT" at bounding box center [418, 290] width 16 height 12
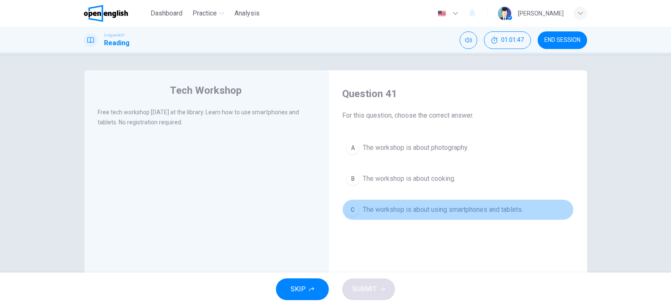
click at [437, 210] on span "The workshop is about using smartphones and tablets." at bounding box center [443, 210] width 160 height 10
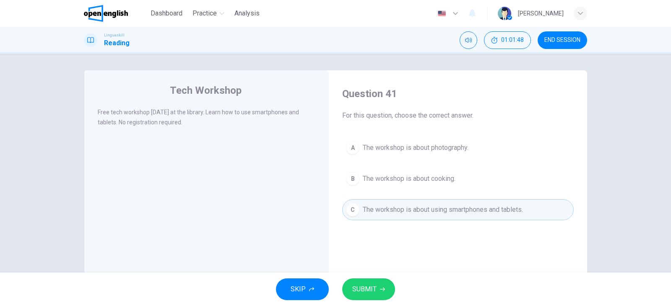
click at [379, 289] on button "SUBMIT" at bounding box center [368, 290] width 53 height 22
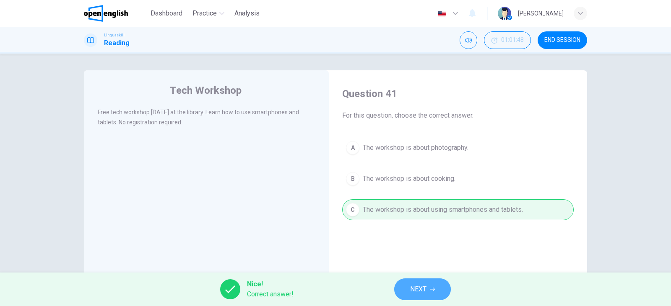
click at [423, 288] on span "NEXT" at bounding box center [418, 290] width 16 height 12
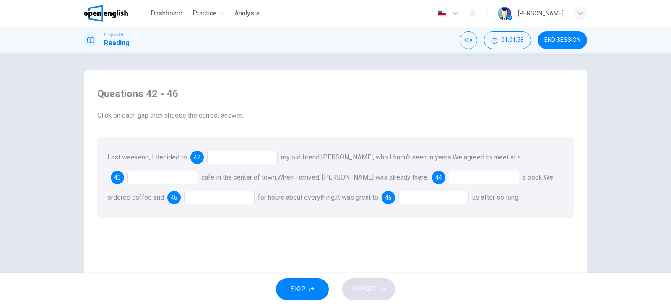
click at [240, 156] on div at bounding box center [242, 157] width 70 height 13
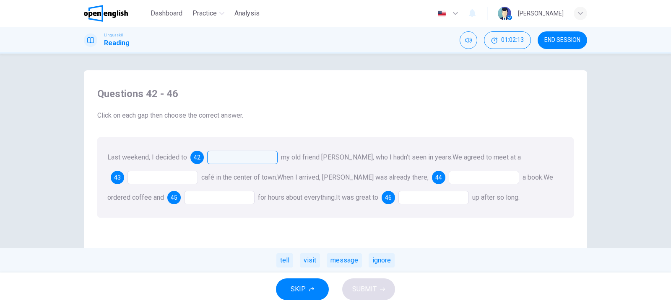
click at [223, 157] on div at bounding box center [242, 157] width 70 height 13
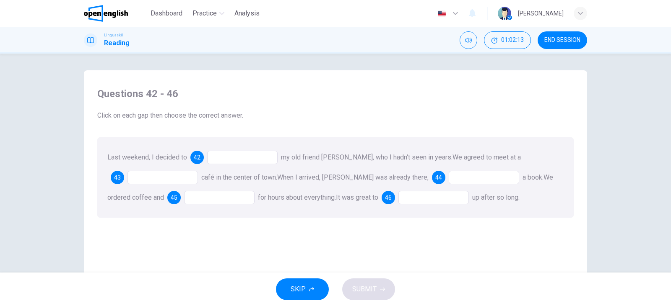
click at [223, 157] on div at bounding box center [242, 157] width 70 height 13
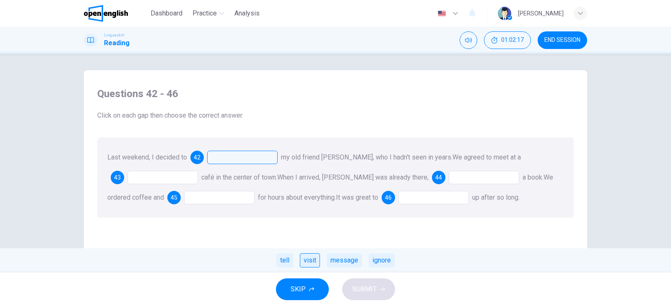
click at [309, 263] on div "visit" at bounding box center [310, 261] width 20 height 14
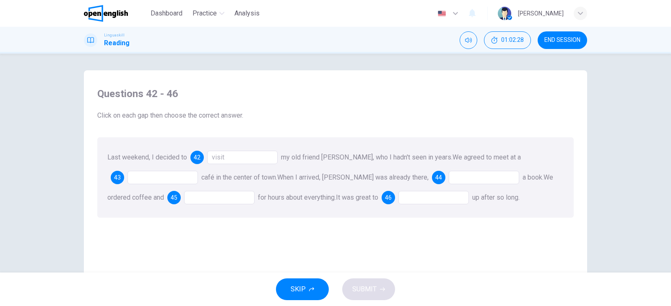
click at [149, 178] on div at bounding box center [162, 177] width 70 height 13
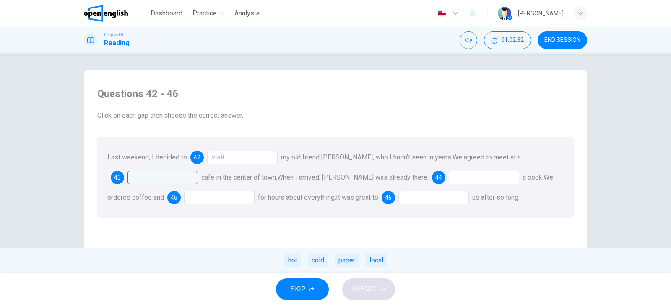
click at [374, 258] on div "local" at bounding box center [376, 261] width 21 height 14
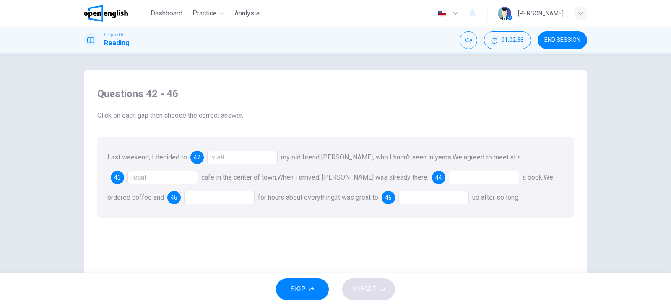
click at [449, 178] on div at bounding box center [484, 177] width 70 height 13
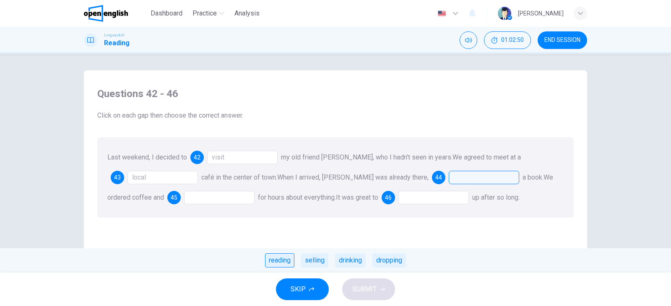
click at [278, 259] on div "reading" at bounding box center [279, 261] width 29 height 14
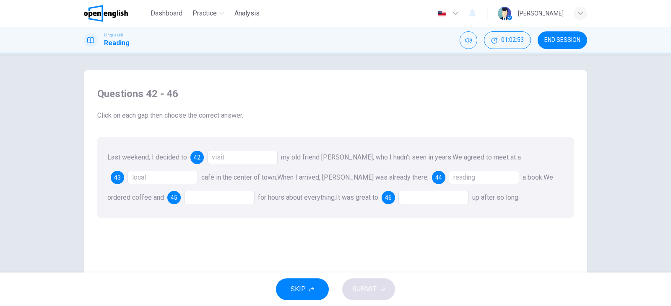
click at [199, 197] on div at bounding box center [219, 197] width 70 height 13
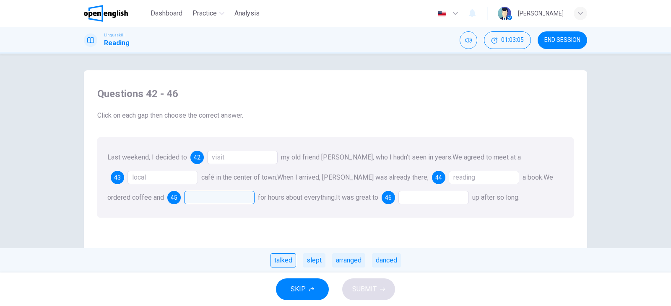
click at [284, 259] on div "talked" at bounding box center [283, 261] width 26 height 14
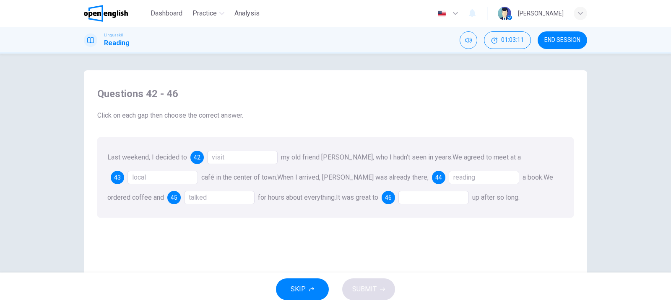
click at [400, 202] on div at bounding box center [433, 197] width 70 height 13
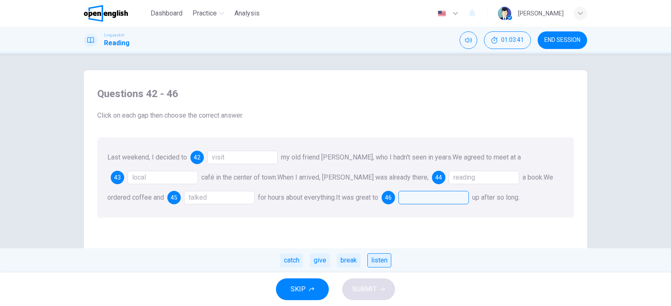
click at [382, 260] on div "listen" at bounding box center [379, 261] width 24 height 14
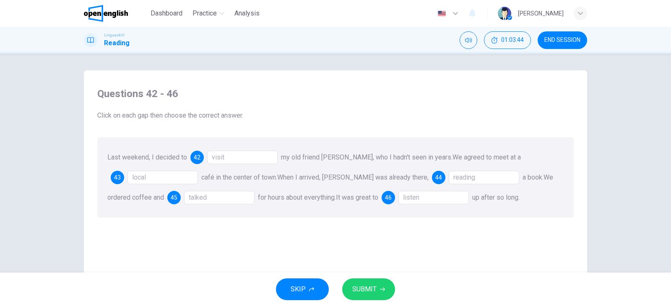
click at [404, 197] on div "listen" at bounding box center [433, 197] width 70 height 13
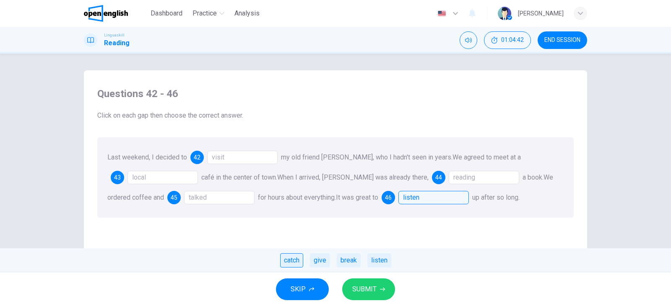
click at [293, 262] on div "catch" at bounding box center [291, 261] width 23 height 14
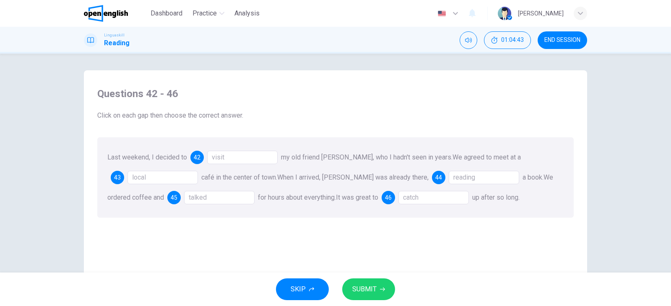
click at [361, 289] on span "SUBMIT" at bounding box center [364, 290] width 24 height 12
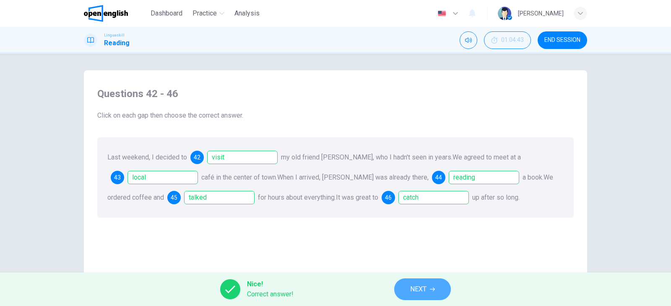
click at [424, 286] on span "NEXT" at bounding box center [418, 290] width 16 height 12
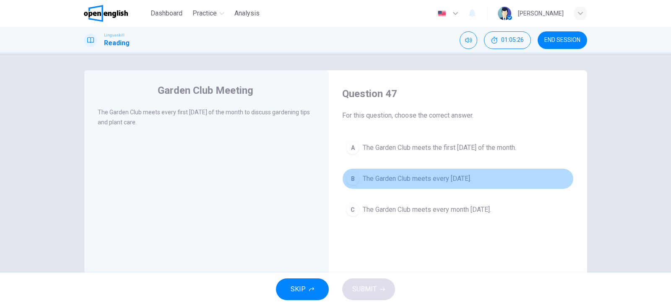
click at [431, 183] on span "The Garden Club meets every [DATE]." at bounding box center [417, 179] width 109 height 10
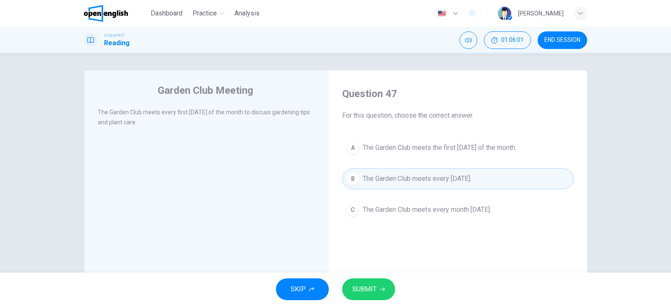
click at [450, 212] on span "The Garden Club meets every month [DATE]." at bounding box center [427, 210] width 128 height 10
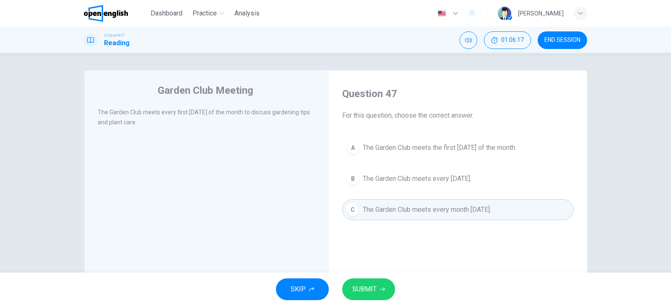
click at [453, 148] on span "The Garden Club meets the first [DATE] of the month." at bounding box center [439, 148] width 153 height 10
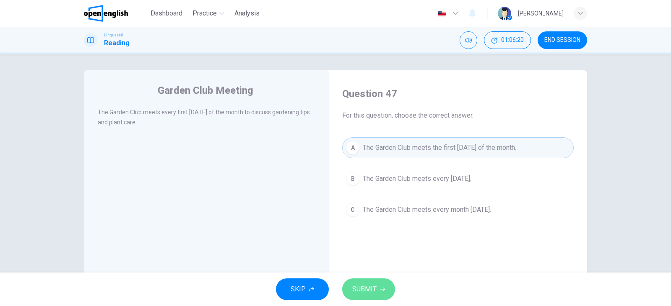
click at [376, 287] on span "SUBMIT" at bounding box center [364, 290] width 24 height 12
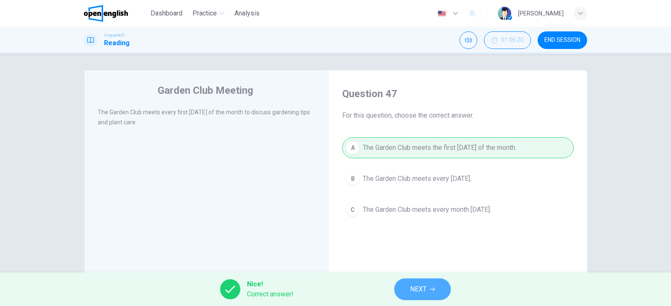
click at [416, 286] on span "NEXT" at bounding box center [418, 290] width 16 height 12
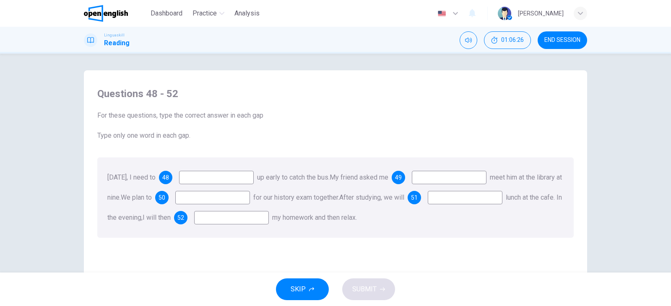
click at [228, 180] on input at bounding box center [216, 177] width 75 height 13
type input "*"
type input "***"
click at [453, 179] on input at bounding box center [449, 177] width 75 height 13
type input "**"
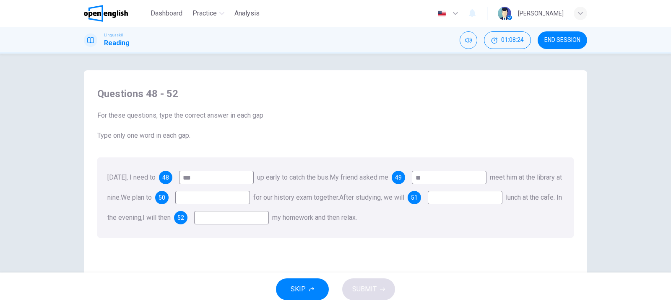
click at [241, 200] on input at bounding box center [212, 197] width 75 height 13
type input "*"
type input "*****"
click at [428, 205] on input at bounding box center [465, 197] width 75 height 13
type input "*"
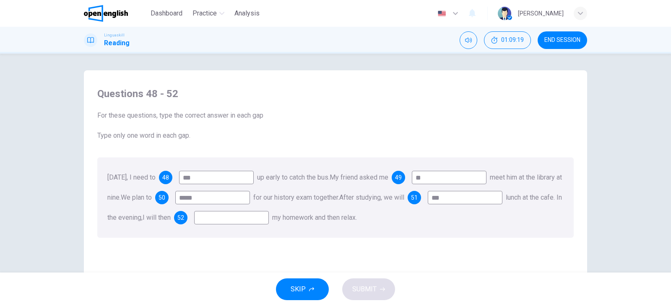
type input "***"
click at [269, 219] on input at bounding box center [231, 217] width 75 height 13
type input "**"
click at [378, 295] on button "SUBMIT" at bounding box center [368, 290] width 53 height 22
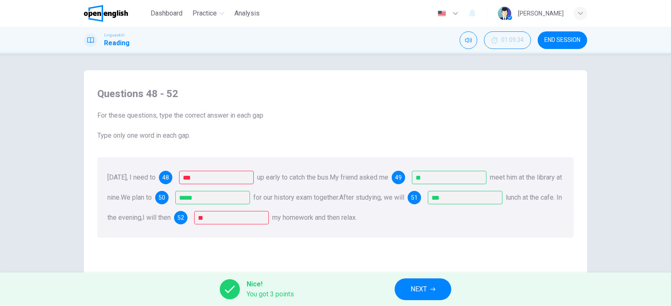
click at [423, 289] on span "NEXT" at bounding box center [418, 290] width 16 height 12
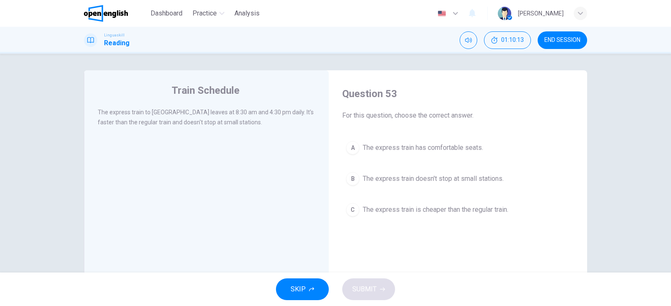
click at [467, 179] on span "The express train doesn't stop at small stations." at bounding box center [433, 179] width 141 height 10
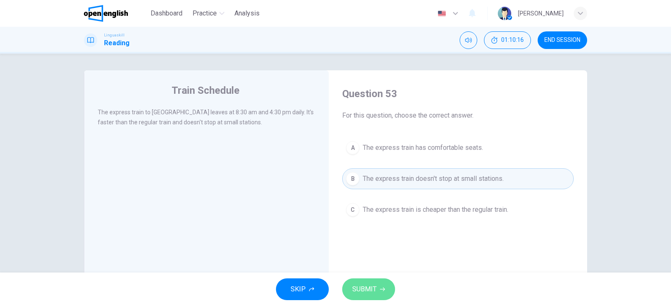
click at [382, 296] on button "SUBMIT" at bounding box center [368, 290] width 53 height 22
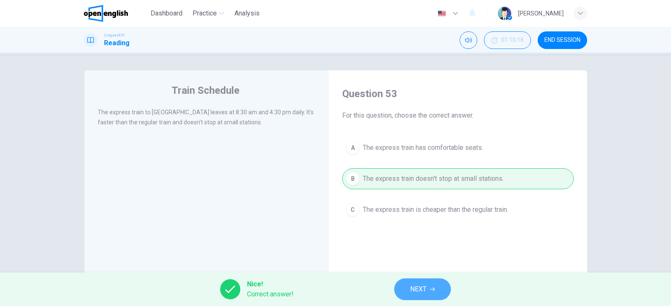
click at [412, 288] on span "NEXT" at bounding box center [418, 290] width 16 height 12
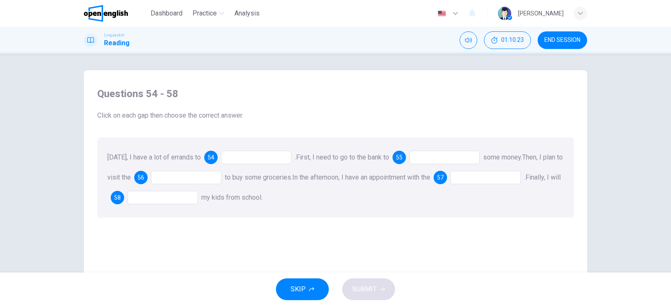
click at [247, 157] on div at bounding box center [256, 157] width 70 height 13
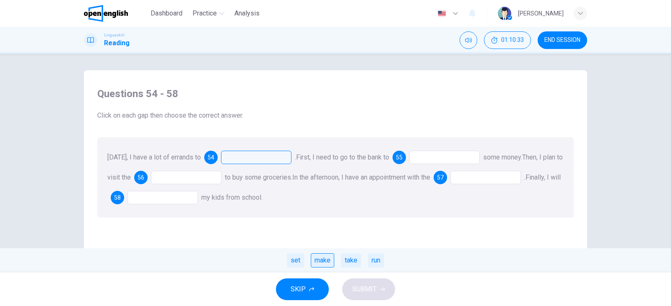
click at [315, 261] on div "make" at bounding box center [322, 261] width 23 height 14
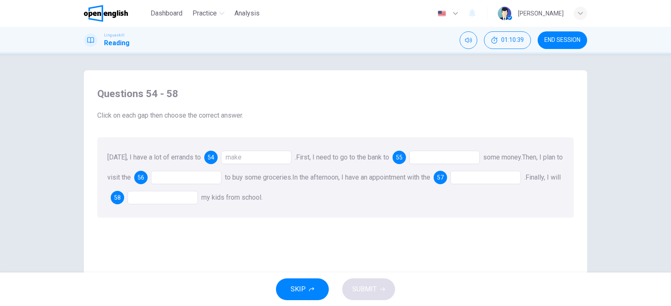
click at [425, 160] on div at bounding box center [444, 157] width 70 height 13
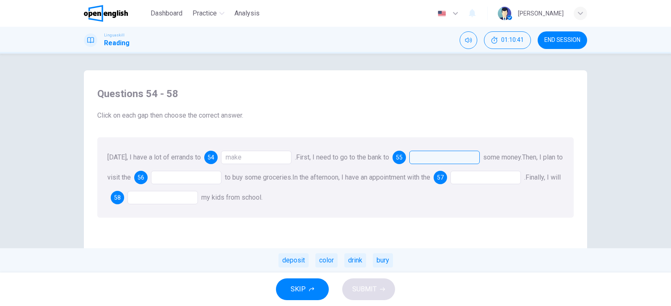
click at [299, 258] on div "deposit" at bounding box center [293, 261] width 30 height 14
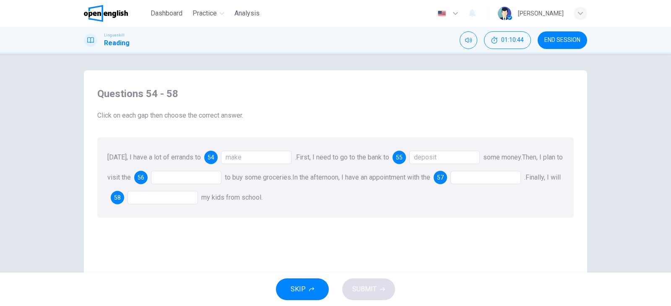
click at [171, 176] on div at bounding box center [186, 177] width 70 height 13
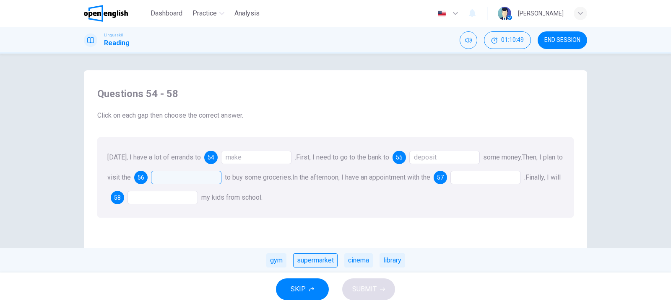
click at [304, 263] on div "supermarket" at bounding box center [315, 261] width 44 height 14
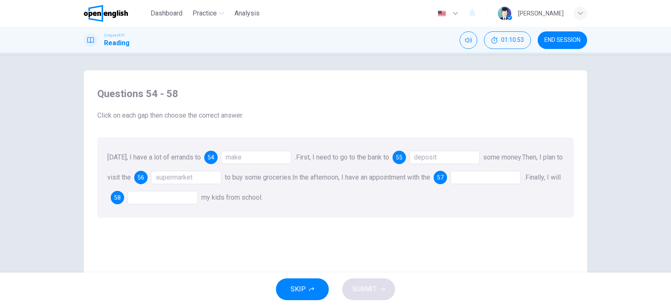
click at [485, 182] on div at bounding box center [485, 177] width 70 height 13
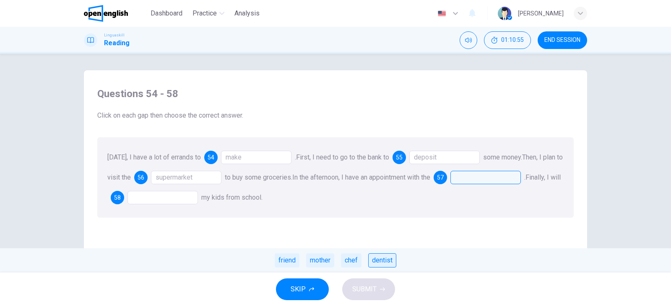
click at [382, 263] on div "dentist" at bounding box center [382, 261] width 28 height 14
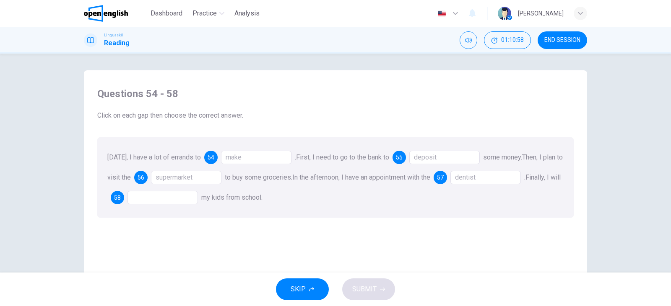
click at [189, 198] on div at bounding box center [162, 197] width 70 height 13
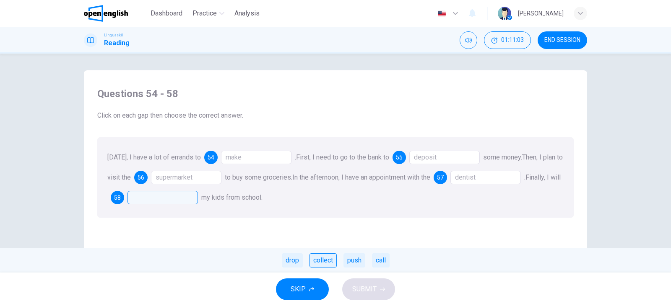
click at [322, 260] on div "collect" at bounding box center [322, 261] width 27 height 14
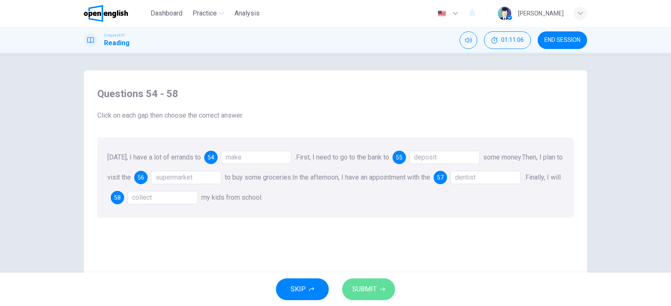
click at [373, 290] on span "SUBMIT" at bounding box center [364, 290] width 24 height 12
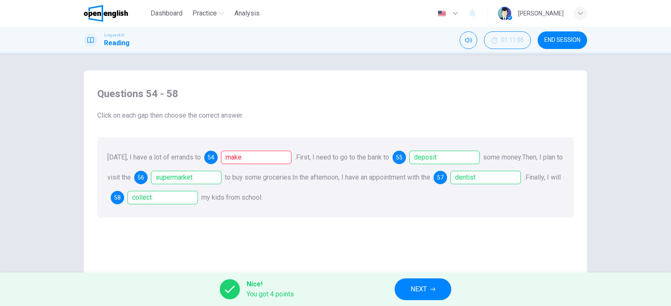
click at [419, 293] on span "NEXT" at bounding box center [418, 290] width 16 height 12
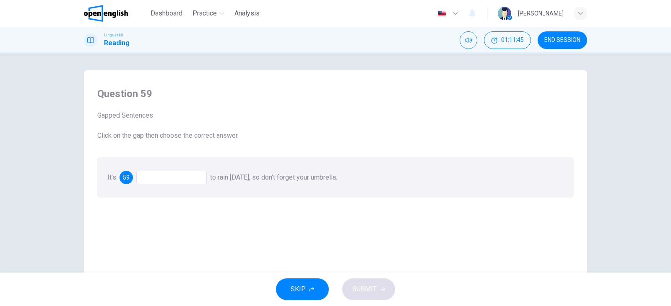
click at [161, 178] on div at bounding box center [171, 177] width 70 height 13
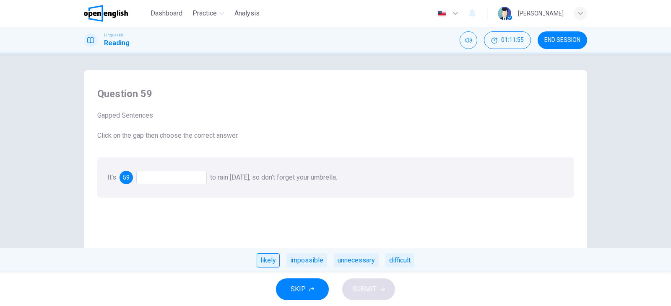
click at [273, 261] on div "likely" at bounding box center [268, 261] width 23 height 14
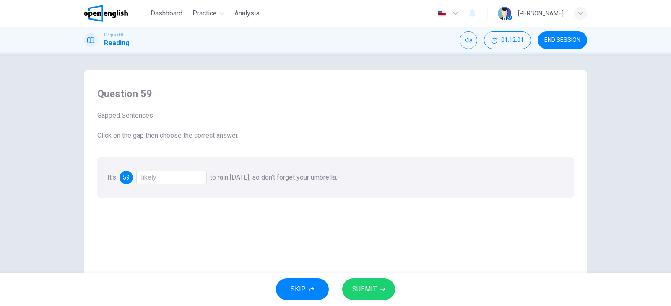
click at [366, 288] on span "SUBMIT" at bounding box center [364, 290] width 24 height 12
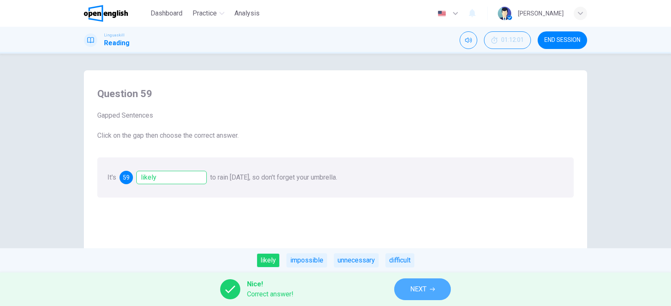
click at [416, 290] on span "NEXT" at bounding box center [418, 290] width 16 height 12
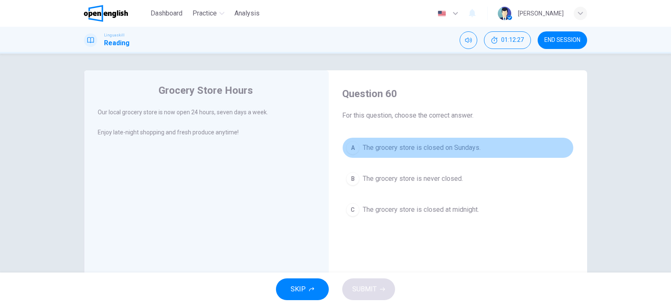
click at [458, 147] on span "The grocery store is closed on Sundays." at bounding box center [422, 148] width 118 height 10
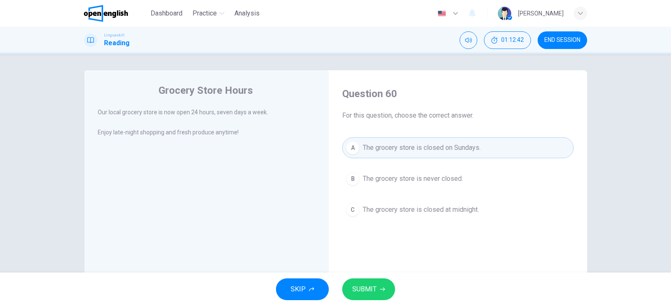
click at [431, 182] on span "The grocery store is never closed." at bounding box center [413, 179] width 100 height 10
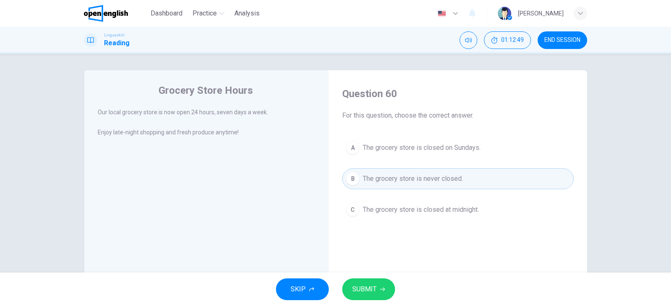
click at [364, 288] on span "SUBMIT" at bounding box center [364, 290] width 24 height 12
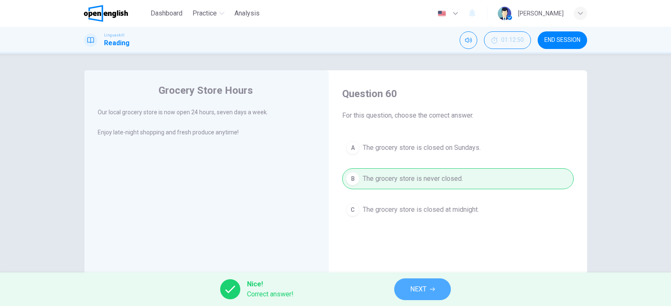
click at [407, 284] on button "NEXT" at bounding box center [422, 290] width 57 height 22
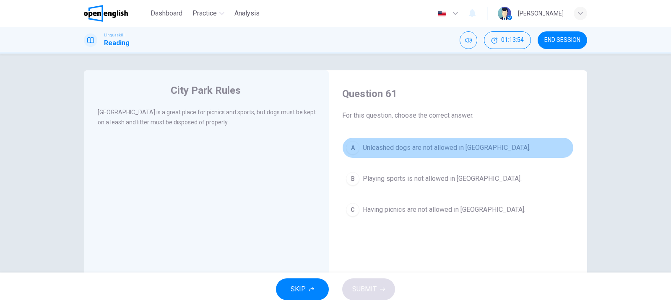
click at [472, 146] on span "Unleashed dogs are not allowed in [GEOGRAPHIC_DATA]." at bounding box center [447, 148] width 168 height 10
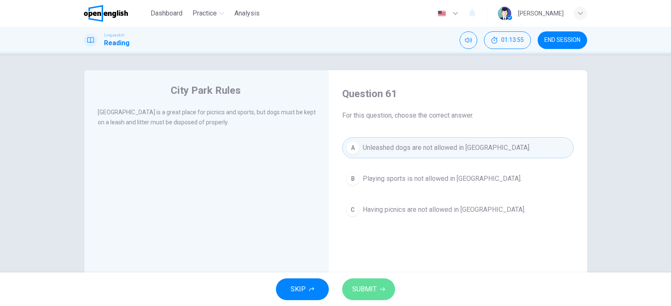
click at [377, 294] on button "SUBMIT" at bounding box center [368, 290] width 53 height 22
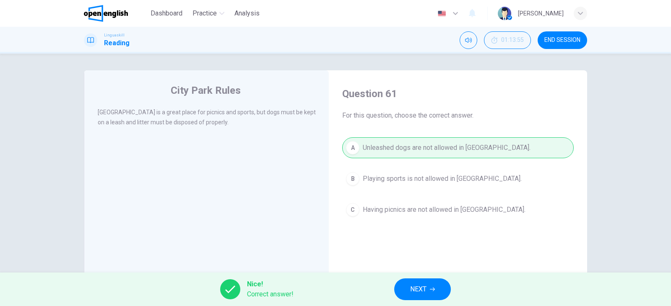
click at [407, 283] on button "NEXT" at bounding box center [422, 290] width 57 height 22
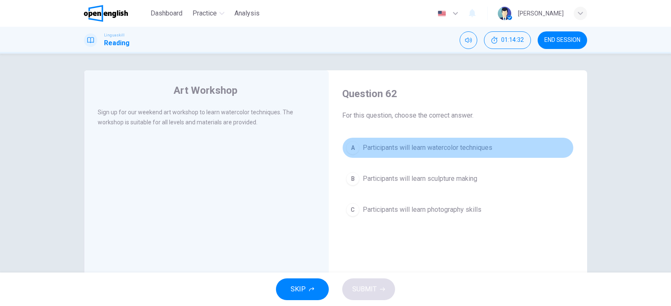
click at [402, 146] on span "Participants will learn watercolor techniques" at bounding box center [428, 148] width 130 height 10
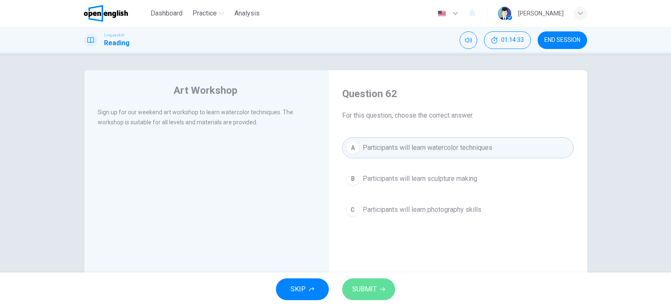
click at [370, 284] on span "SUBMIT" at bounding box center [364, 290] width 24 height 12
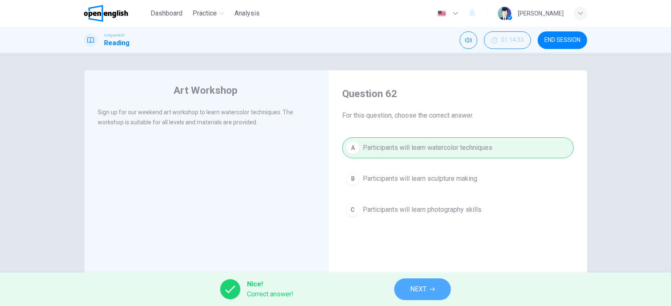
click at [410, 287] on span "NEXT" at bounding box center [418, 290] width 16 height 12
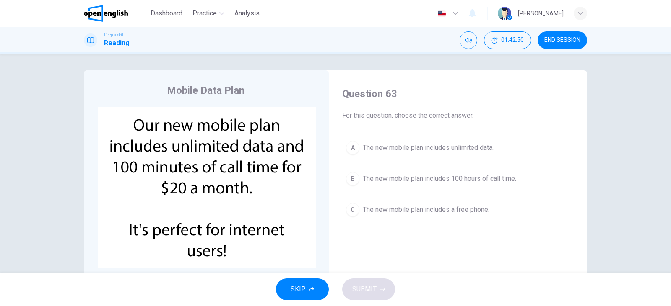
click at [371, 149] on span "The new mobile plan includes unlimited data." at bounding box center [428, 148] width 131 height 10
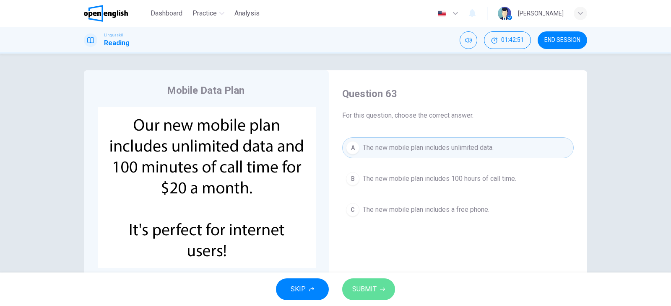
click at [366, 292] on span "SUBMIT" at bounding box center [364, 290] width 24 height 12
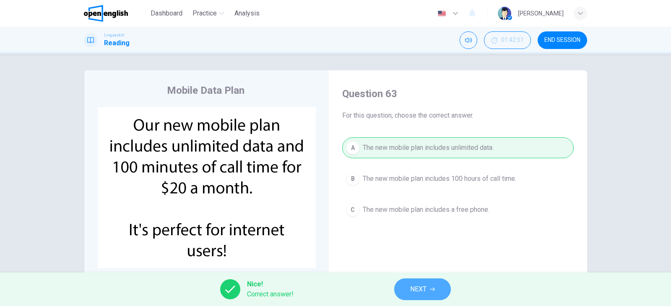
click at [397, 283] on button "NEXT" at bounding box center [422, 290] width 57 height 22
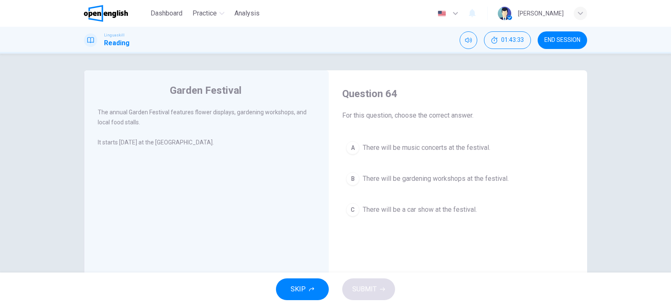
click at [429, 178] on span "There will be gardening workshops at the festival." at bounding box center [436, 179] width 146 height 10
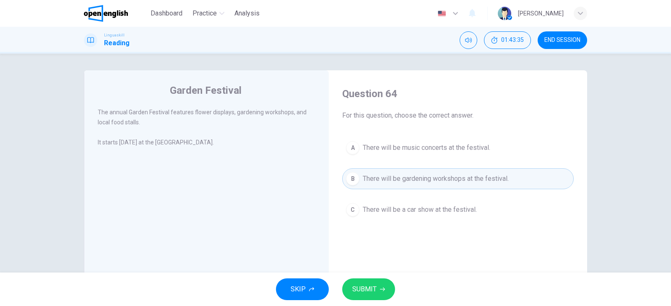
click at [367, 288] on span "SUBMIT" at bounding box center [364, 290] width 24 height 12
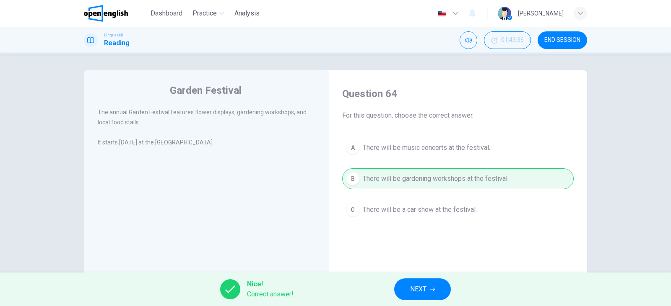
click at [412, 290] on span "NEXT" at bounding box center [418, 290] width 16 height 12
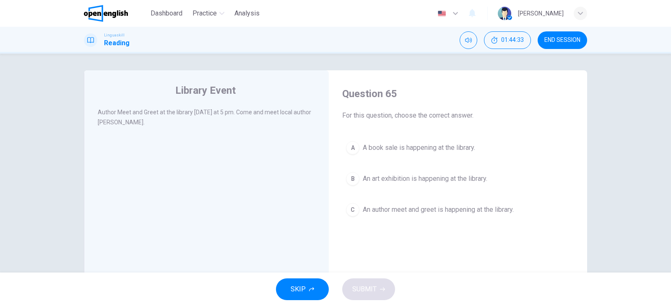
click at [436, 208] on span "An author meet and greet is happening at the library." at bounding box center [438, 210] width 151 height 10
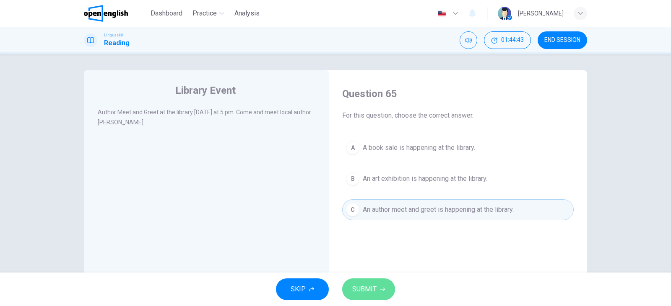
click at [381, 282] on button "SUBMIT" at bounding box center [368, 290] width 53 height 22
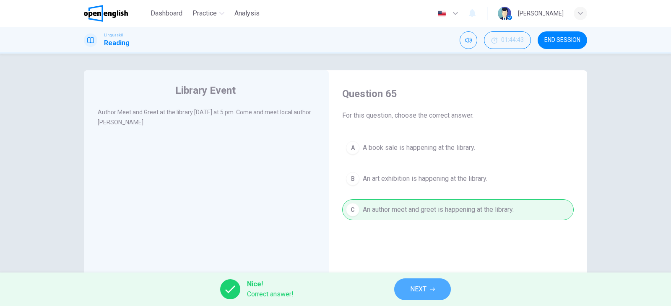
click at [416, 291] on span "NEXT" at bounding box center [418, 290] width 16 height 12
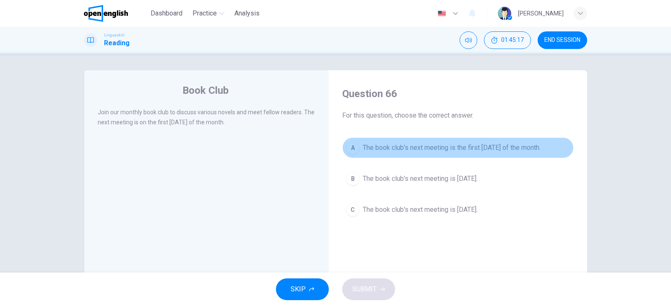
click at [424, 151] on span "The book club's next meeting is the first [DATE] of the month." at bounding box center [452, 148] width 178 height 10
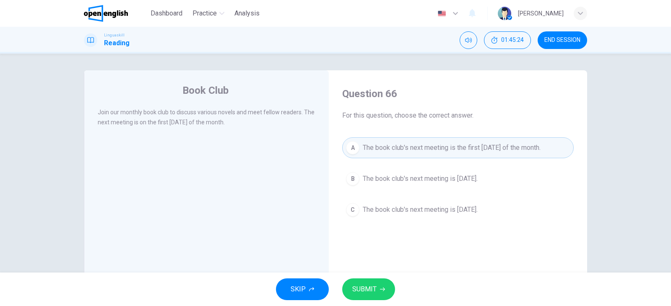
click at [375, 288] on span "SUBMIT" at bounding box center [364, 290] width 24 height 12
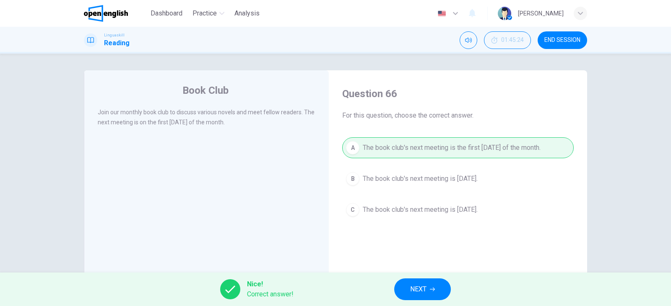
click at [413, 291] on span "NEXT" at bounding box center [418, 290] width 16 height 12
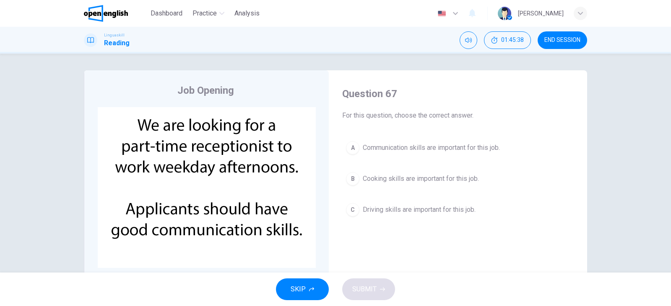
click at [416, 152] on span "Communication skills are important for this job." at bounding box center [431, 148] width 137 height 10
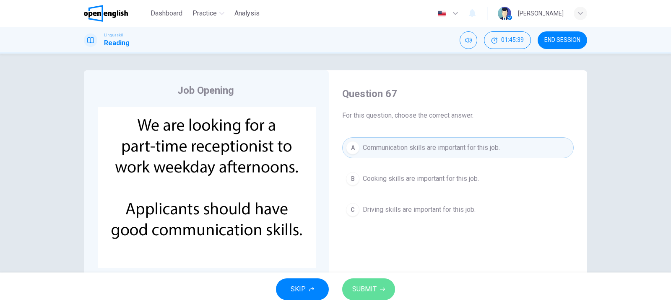
click at [375, 294] on span "SUBMIT" at bounding box center [364, 290] width 24 height 12
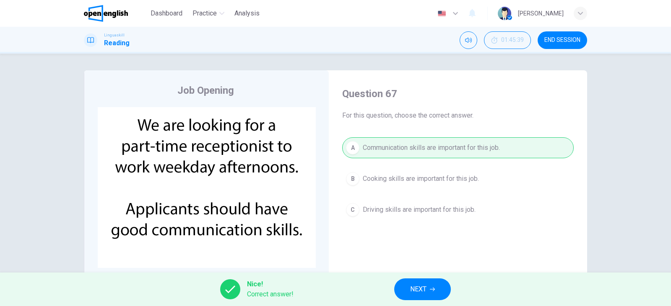
click at [412, 287] on span "NEXT" at bounding box center [418, 290] width 16 height 12
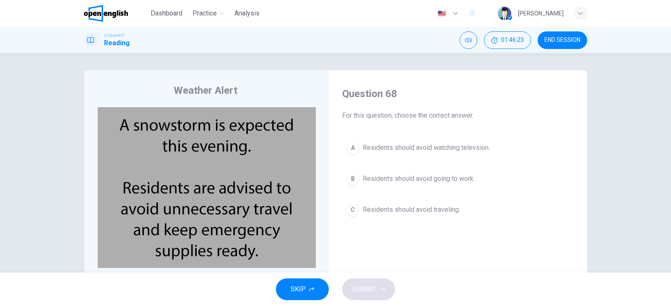
click at [426, 209] on span "Residents should avoid traveling." at bounding box center [411, 210] width 97 height 10
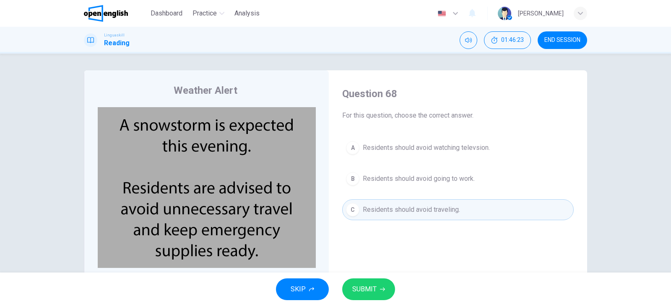
click at [374, 289] on span "SUBMIT" at bounding box center [364, 290] width 24 height 12
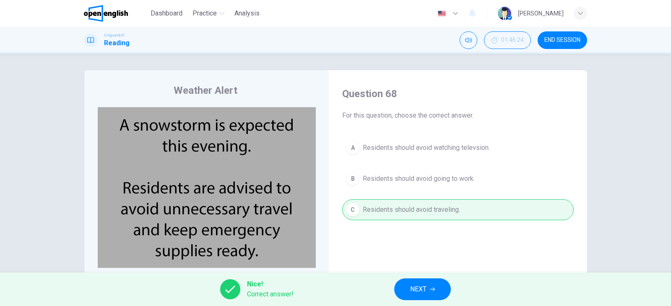
click at [429, 290] on button "NEXT" at bounding box center [422, 290] width 57 height 22
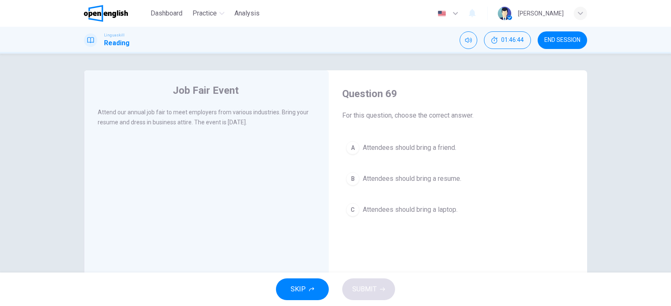
click at [442, 178] on span "Attendees should bring a resume." at bounding box center [412, 179] width 99 height 10
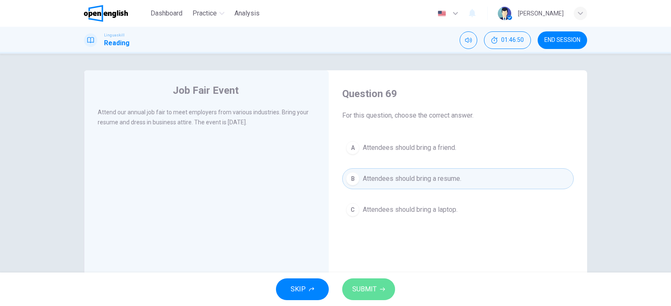
click at [368, 285] on span "SUBMIT" at bounding box center [364, 290] width 24 height 12
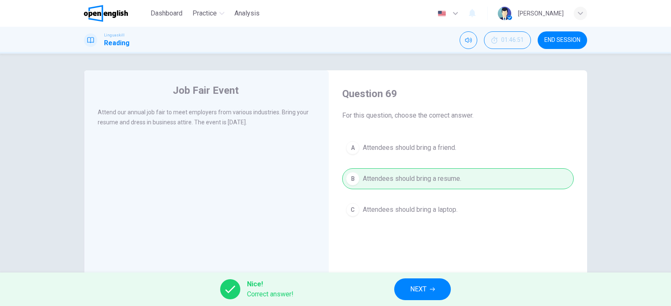
click at [419, 287] on span "NEXT" at bounding box center [418, 290] width 16 height 12
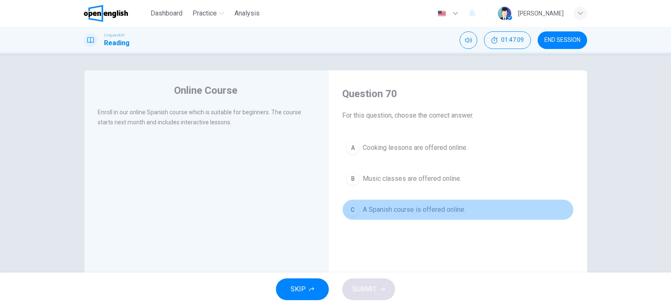
click at [421, 212] on span "A Spanish course is offered online." at bounding box center [414, 210] width 103 height 10
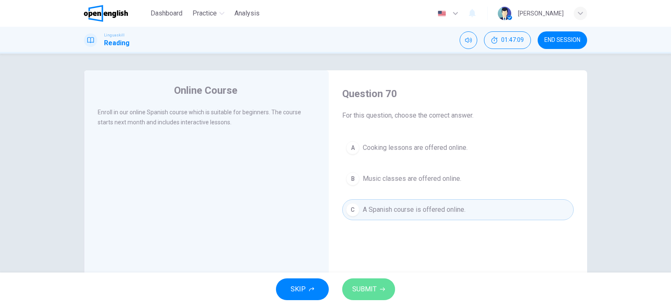
click at [377, 292] on button "SUBMIT" at bounding box center [368, 290] width 53 height 22
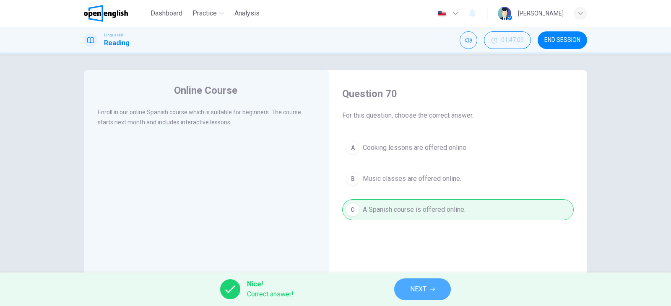
click at [422, 291] on span "NEXT" at bounding box center [418, 290] width 16 height 12
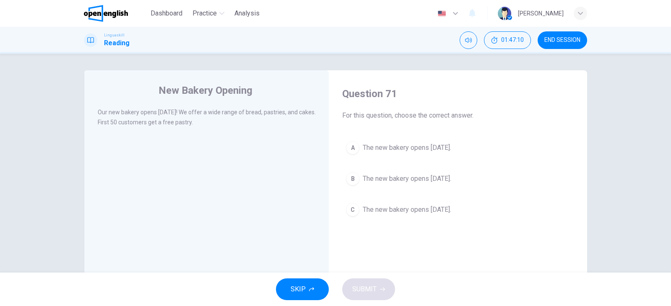
click at [568, 42] on span "END SESSION" at bounding box center [562, 40] width 36 height 7
